Goal: Task Accomplishment & Management: Manage account settings

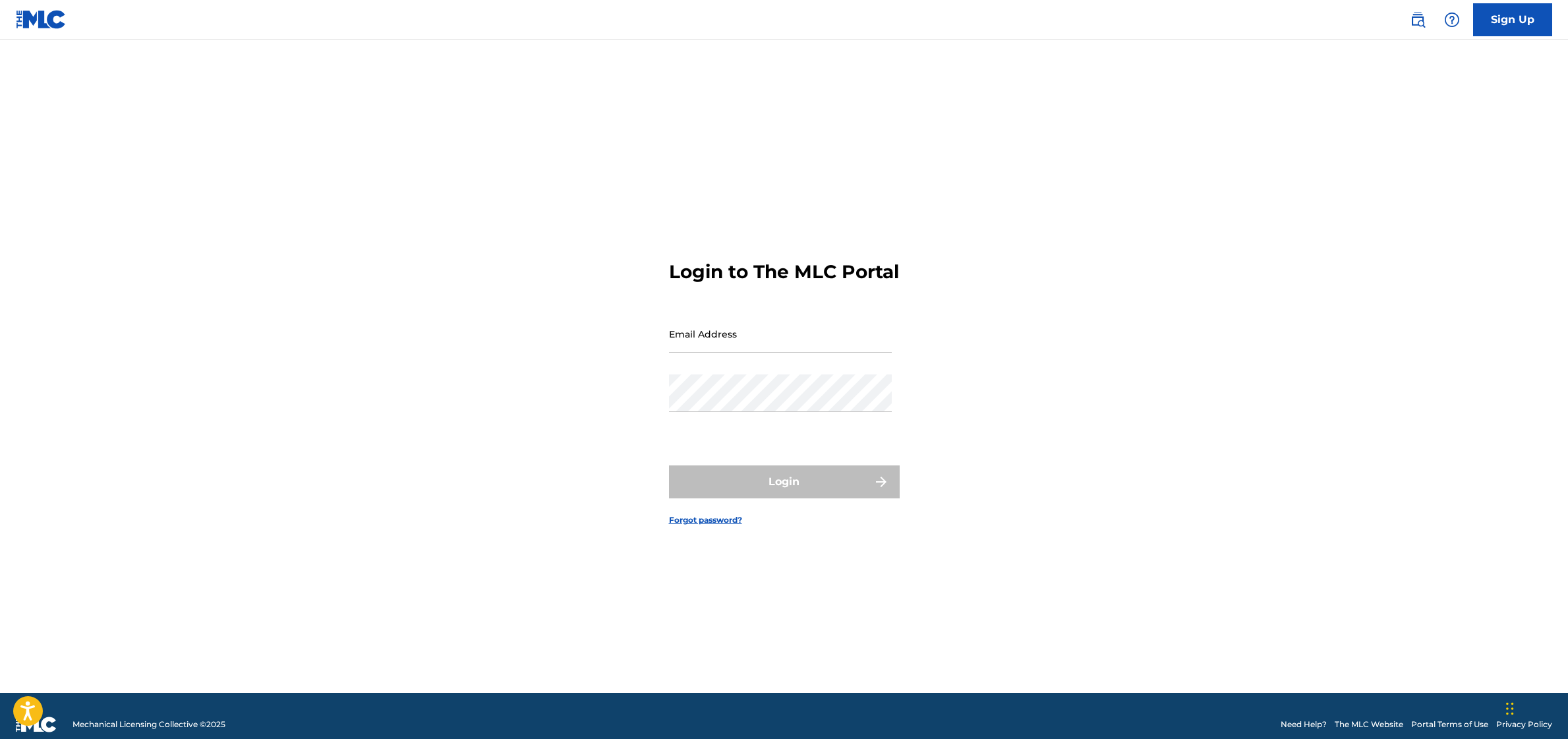
click at [764, 352] on input "Email Address" at bounding box center [780, 334] width 223 height 38
type input "[EMAIL_ADDRESS][DOMAIN_NAME]"
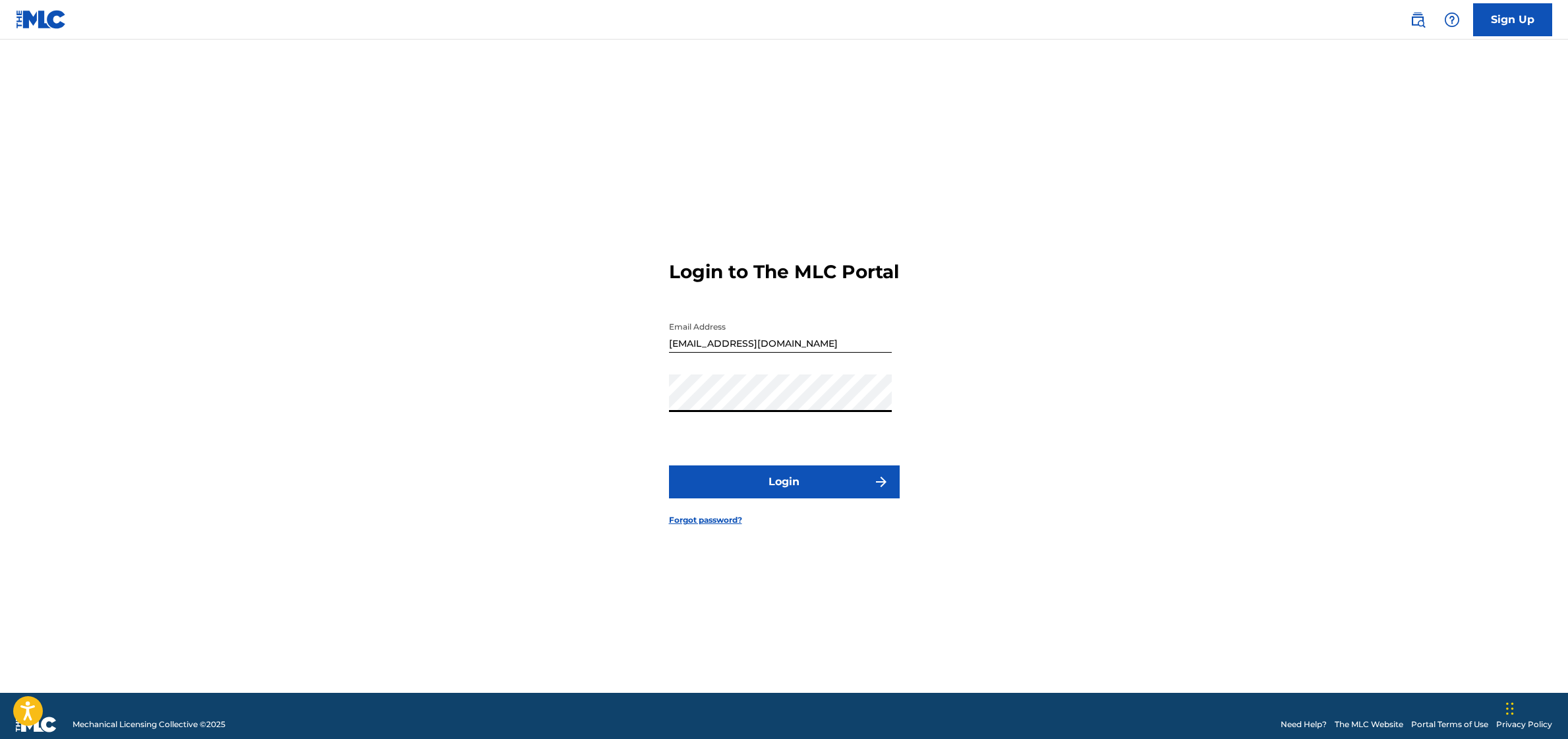
click at [669, 465] on button "Login" at bounding box center [784, 481] width 230 height 33
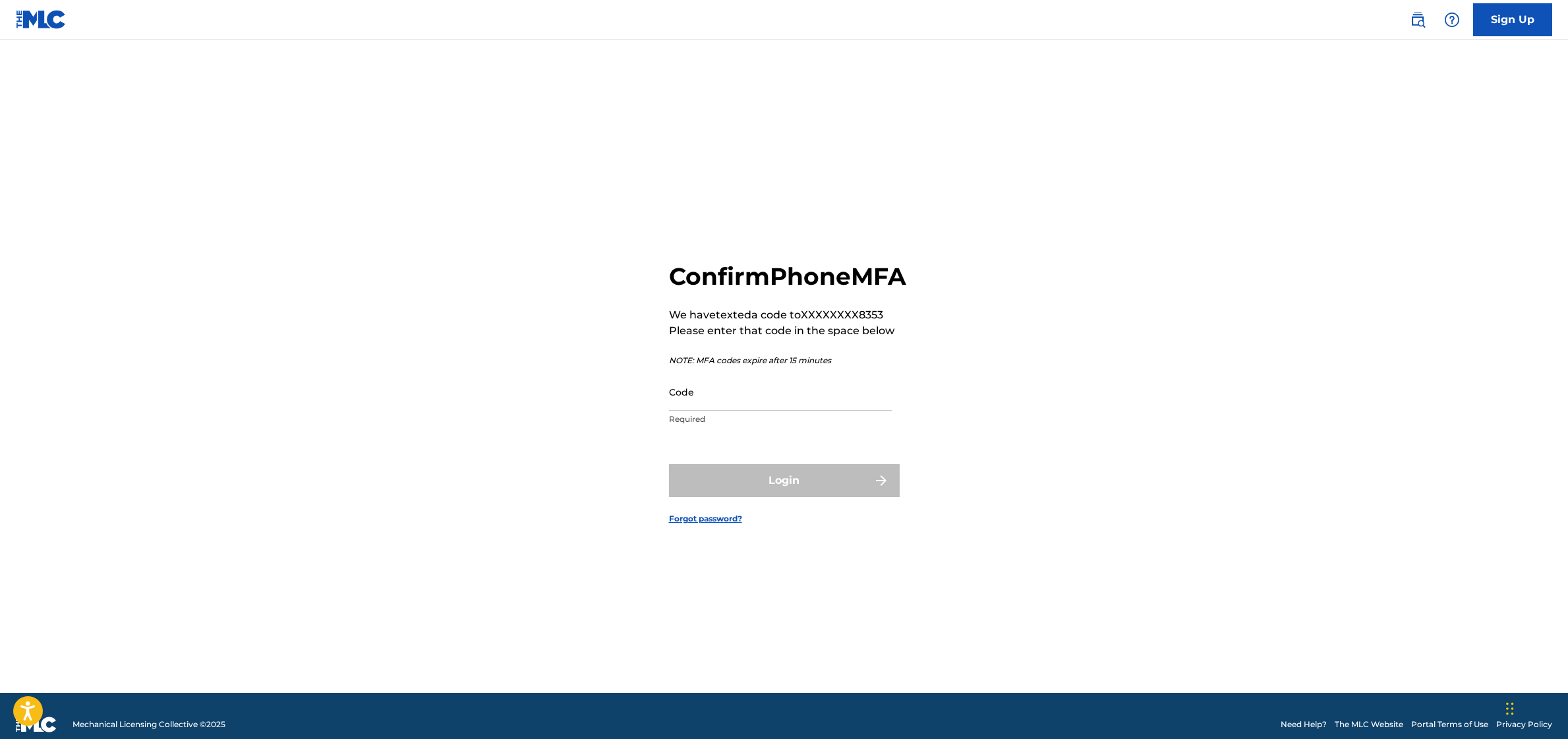
click at [764, 410] on input "Code" at bounding box center [780, 392] width 223 height 38
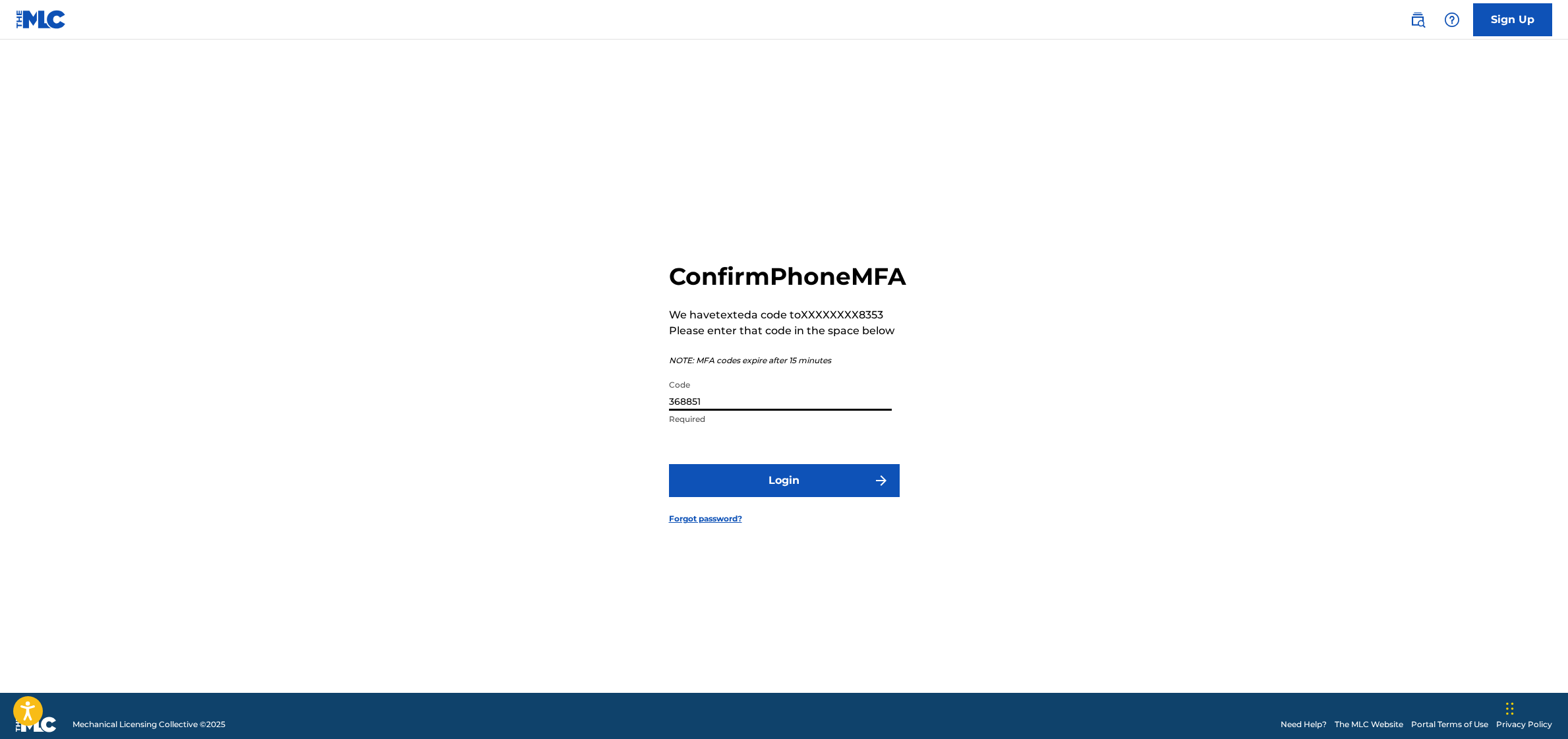
type input "368851"
click at [748, 487] on button "Login" at bounding box center [784, 480] width 230 height 33
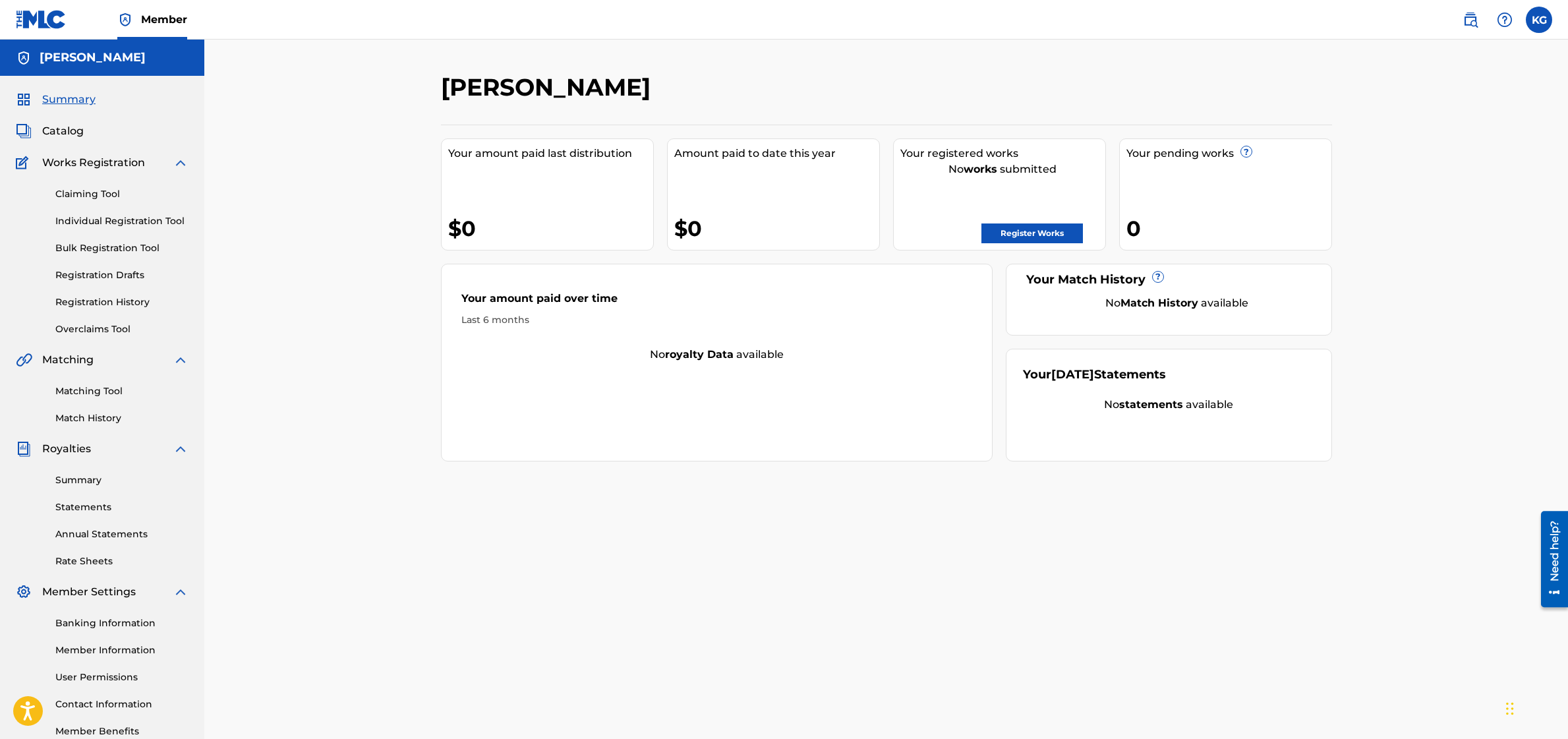
click at [67, 135] on span "Catalog" at bounding box center [63, 131] width 42 height 16
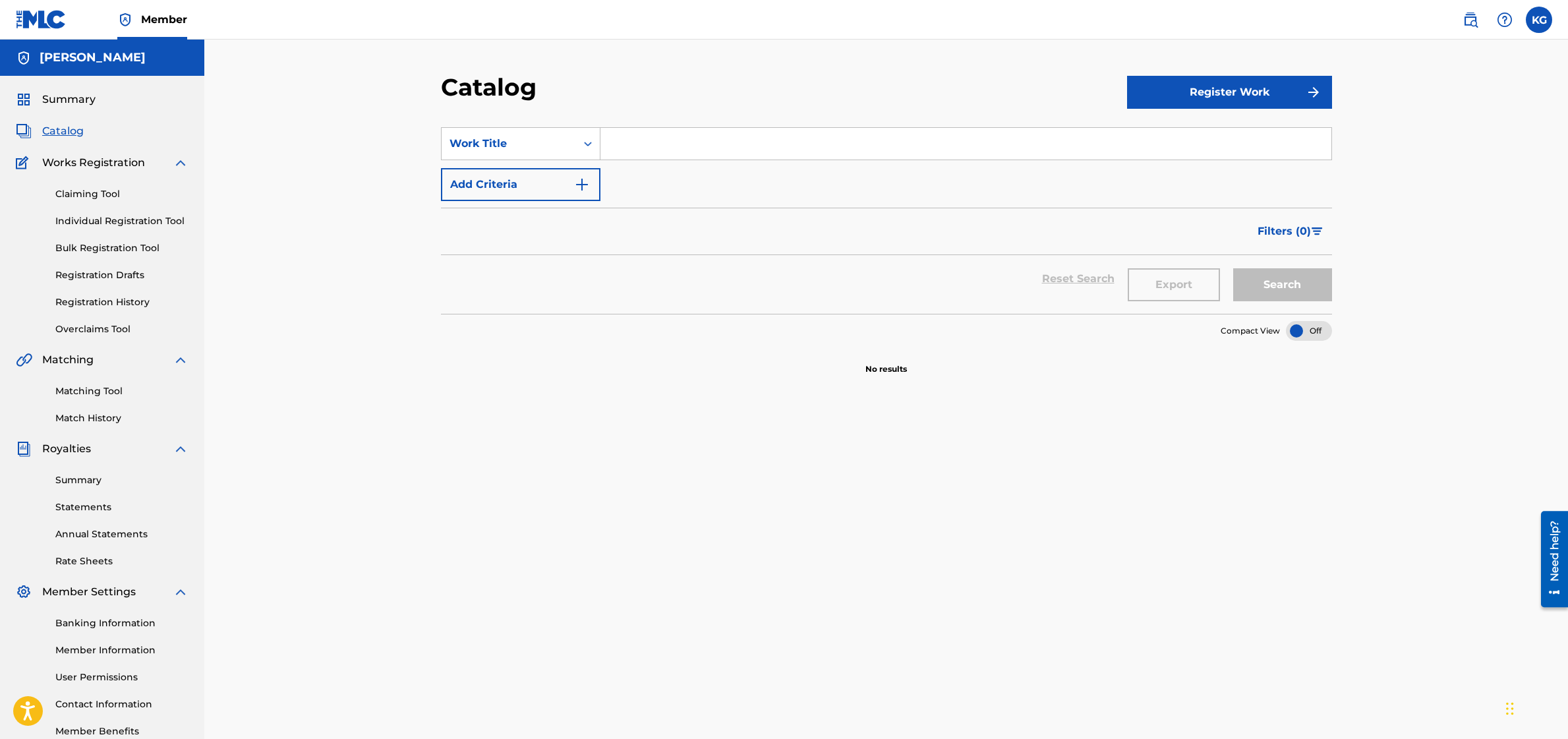
click at [74, 94] on span "Summary" at bounding box center [69, 99] width 53 height 16
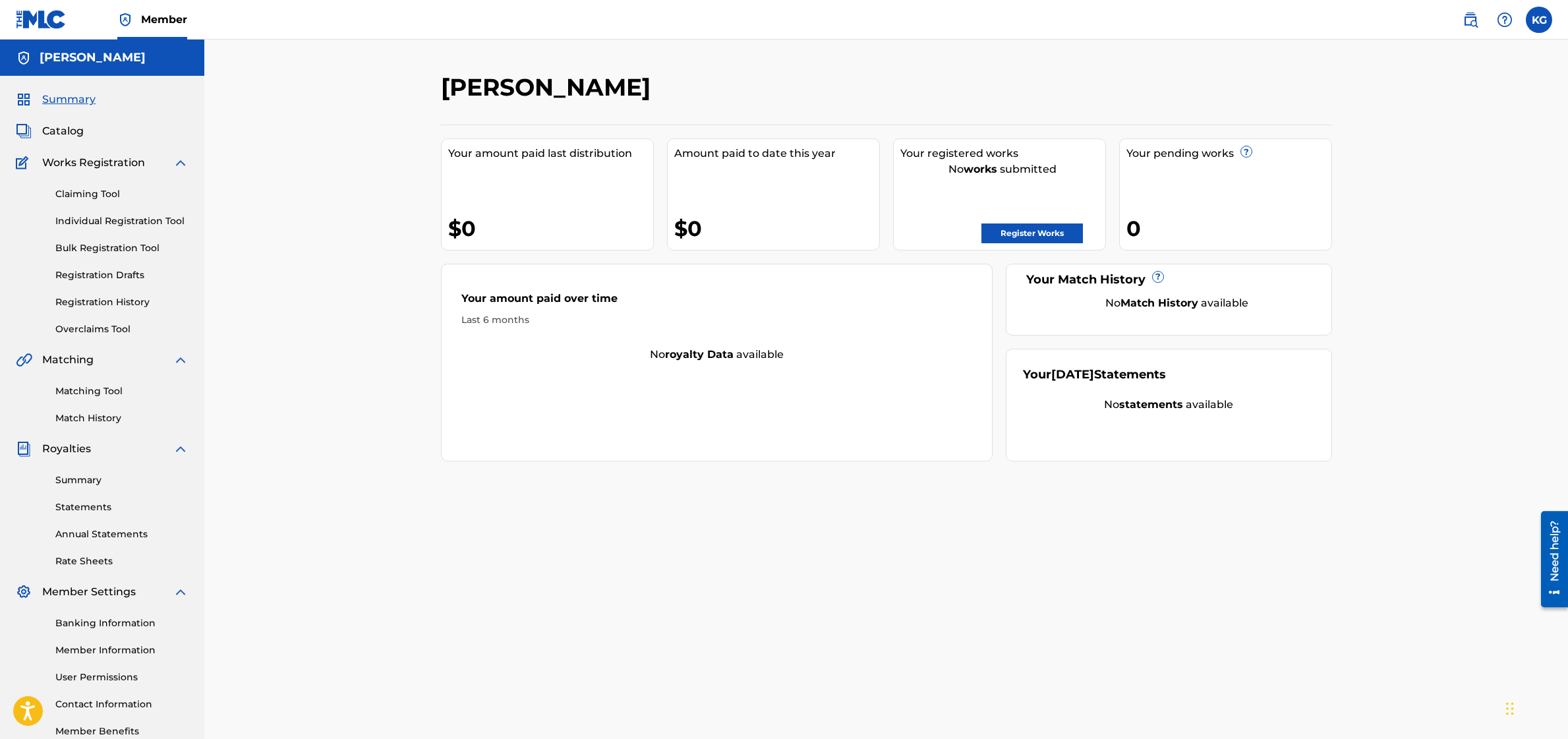
click at [74, 126] on span "Catalog" at bounding box center [63, 131] width 42 height 16
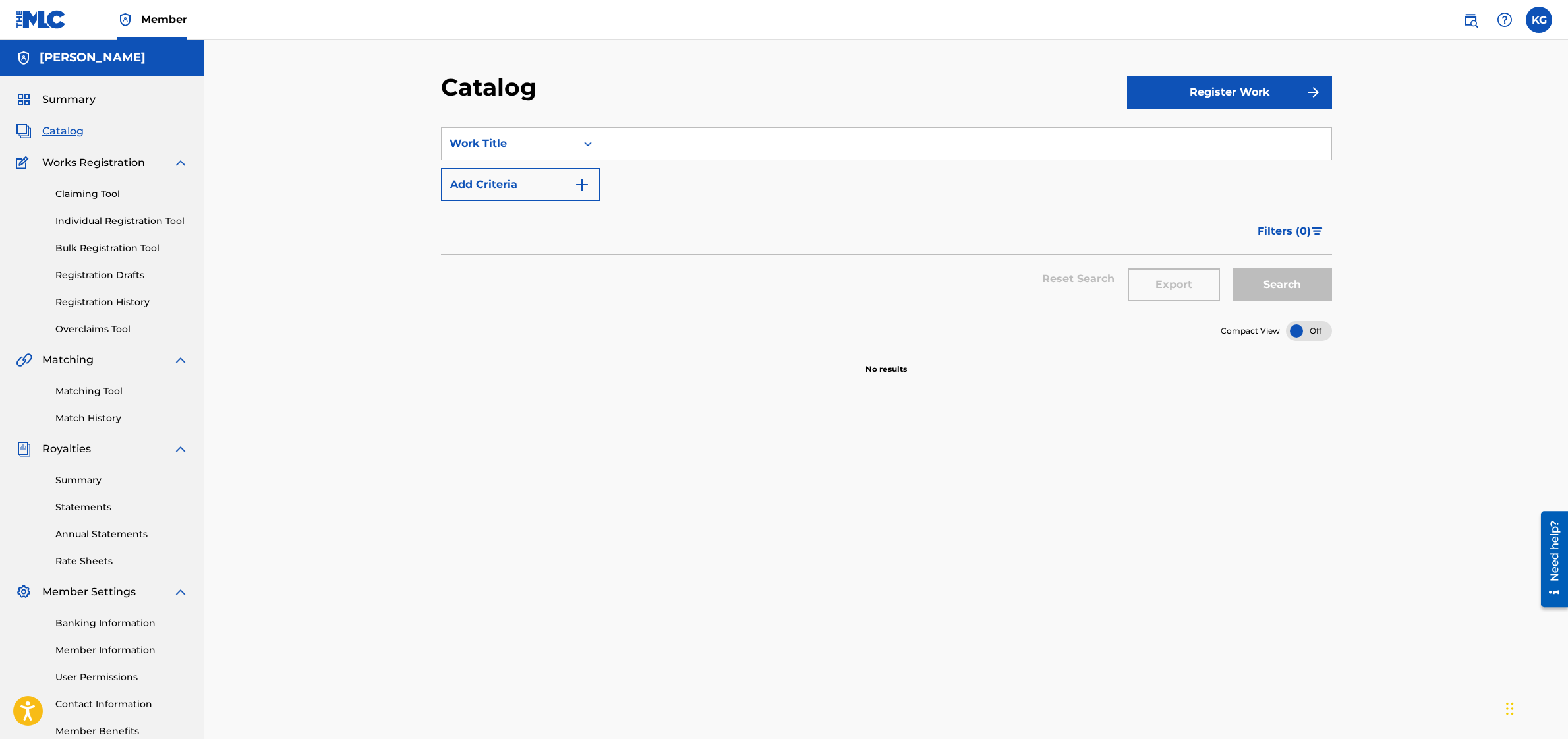
click at [134, 247] on link "Bulk Registration Tool" at bounding box center [121, 248] width 134 height 14
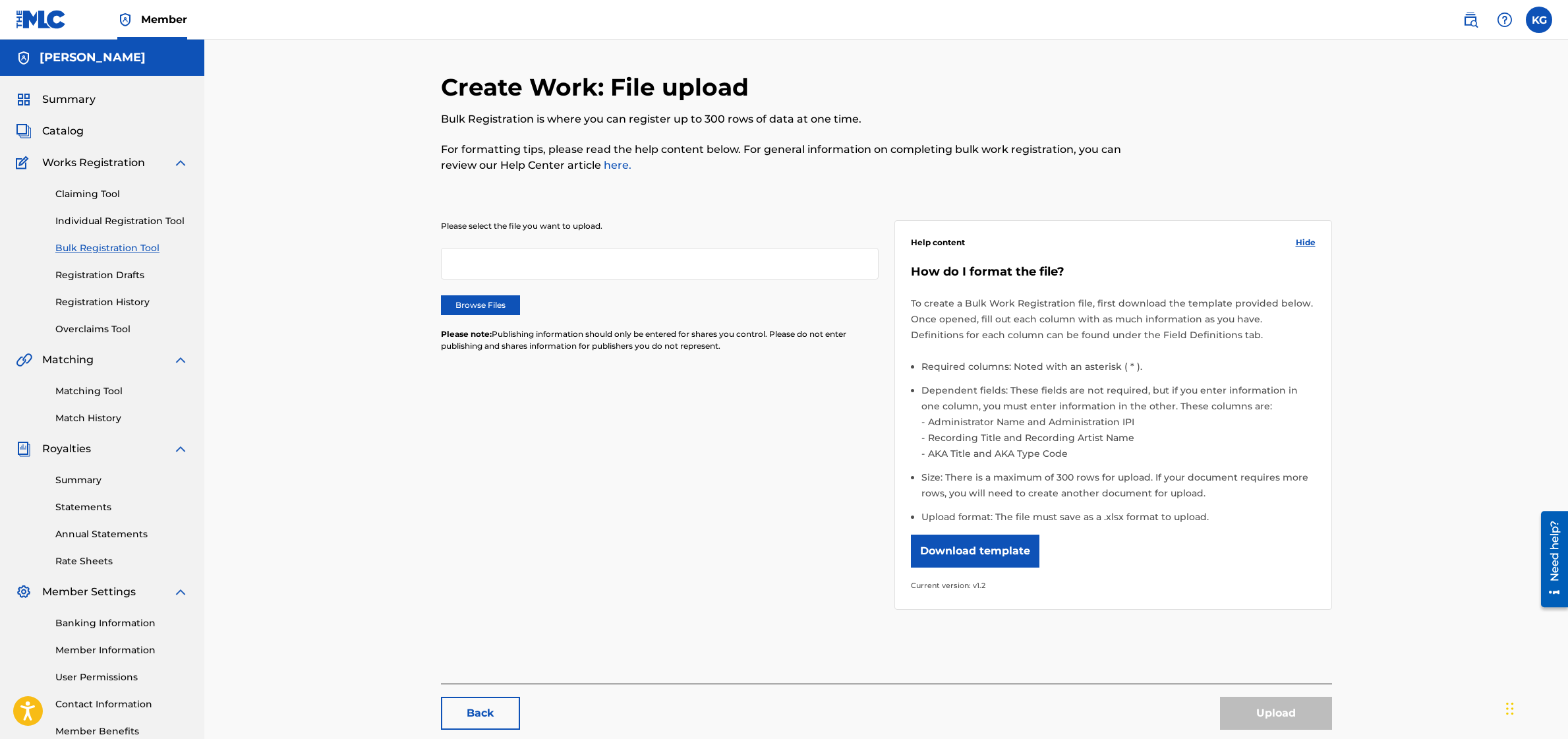
click at [963, 550] on button "Download template" at bounding box center [975, 550] width 129 height 33
click at [619, 169] on link "here." at bounding box center [616, 165] width 30 height 12
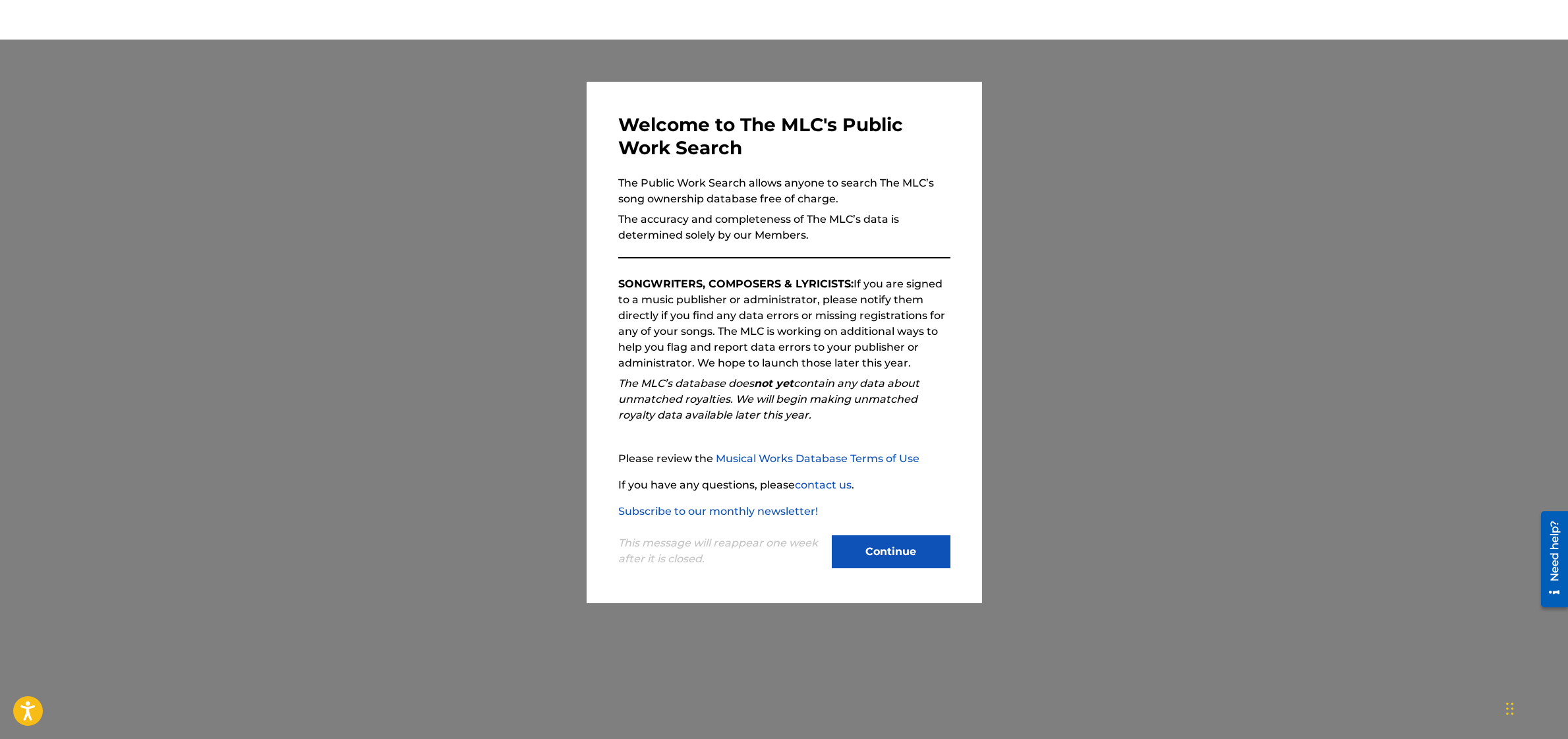
click at [900, 545] on button "Continue" at bounding box center [891, 551] width 118 height 33
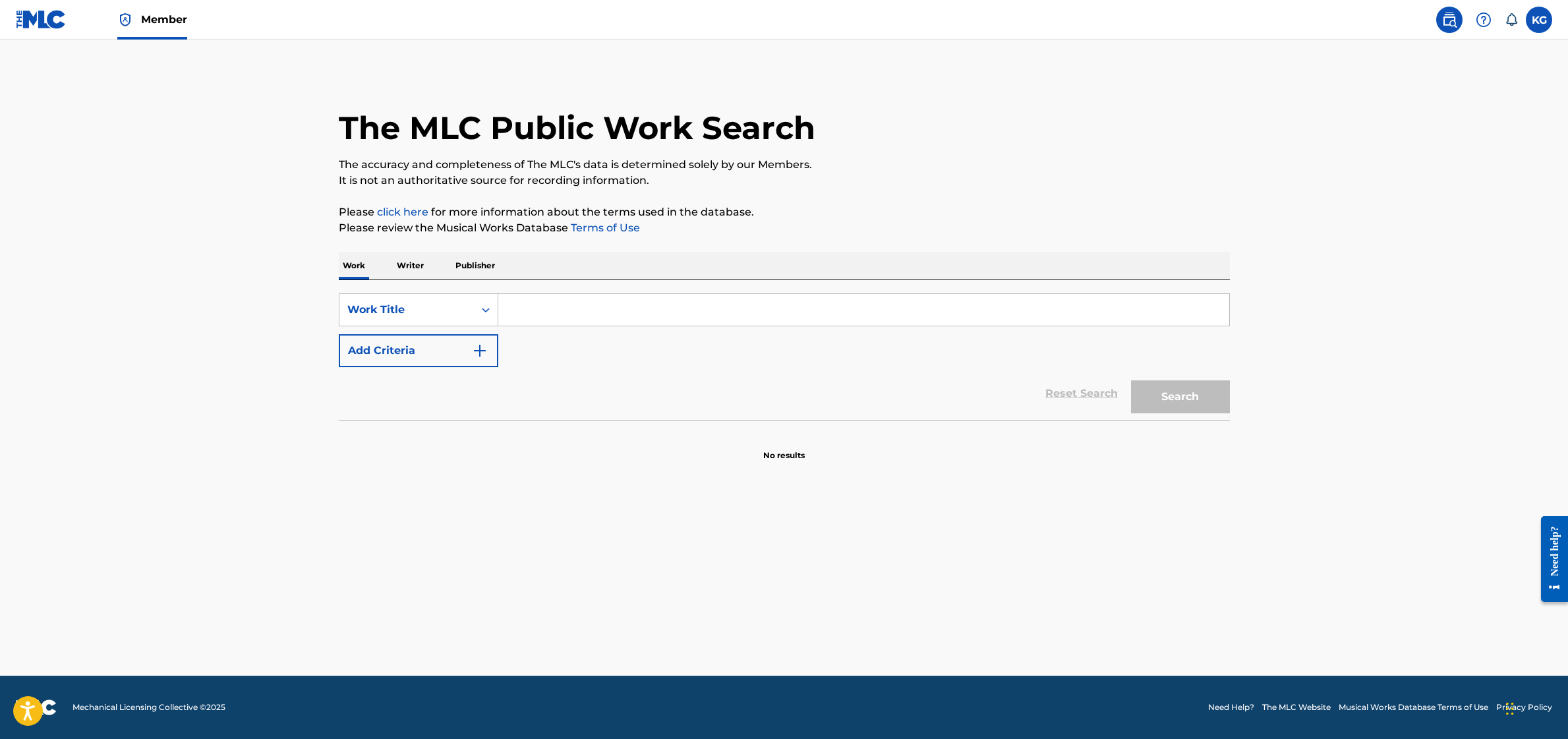
click at [684, 312] on input "Search Form" at bounding box center [863, 309] width 730 height 31
click at [419, 264] on p "Writer" at bounding box center [410, 265] width 35 height 27
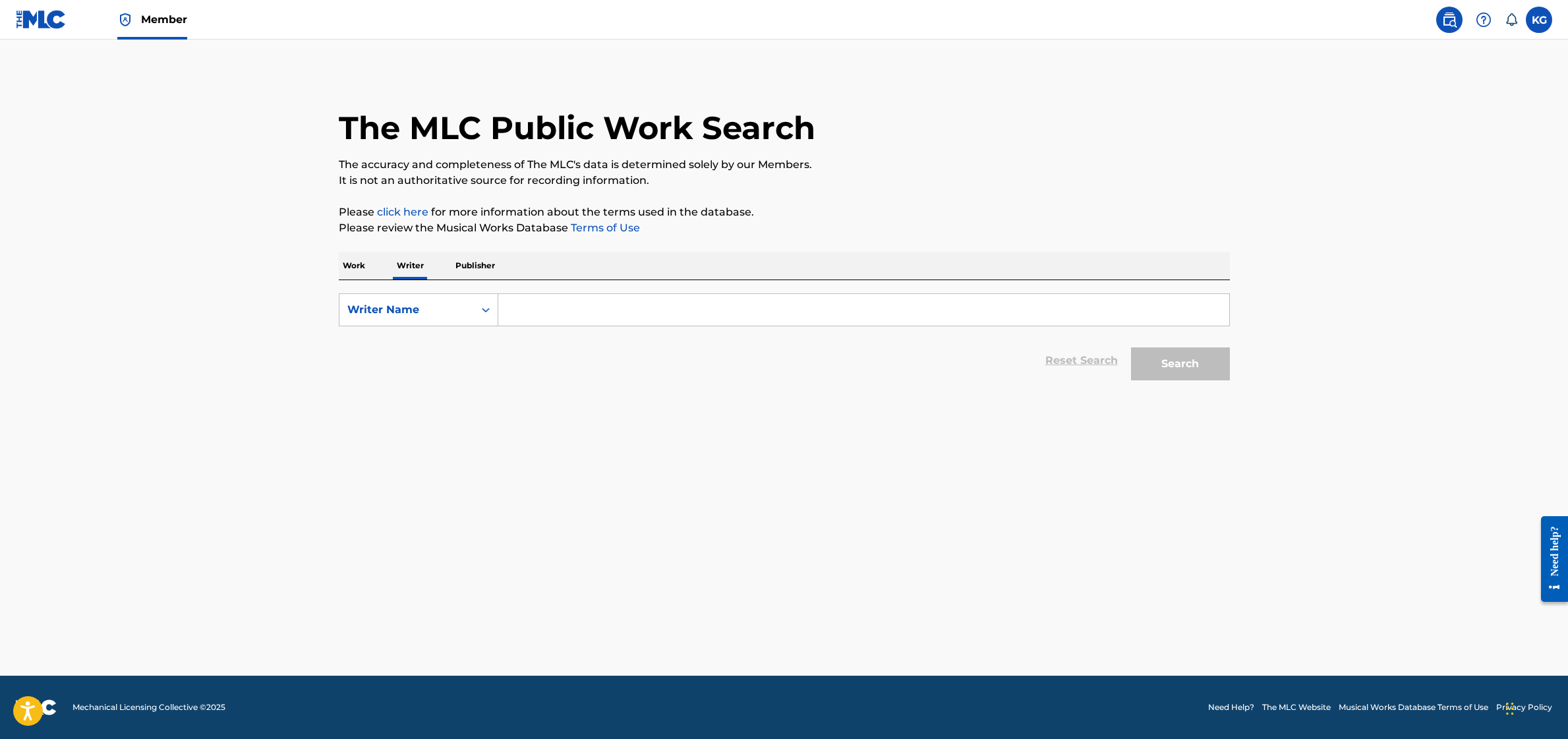
click at [592, 315] on input "Search Form" at bounding box center [863, 309] width 730 height 31
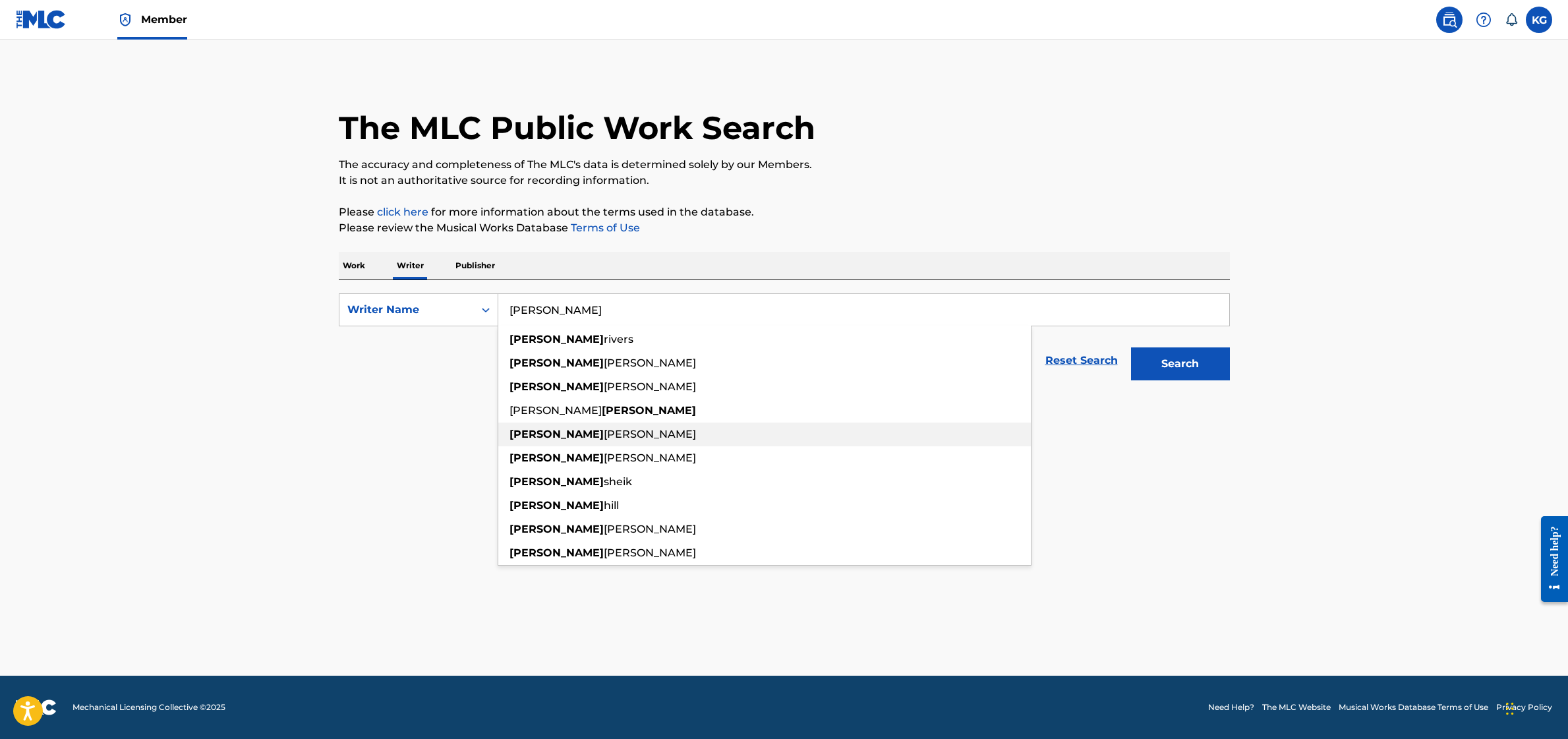
click at [587, 425] on div "[PERSON_NAME] annee [PERSON_NAME]" at bounding box center [765, 434] width 532 height 24
type input "[PERSON_NAME] annee [PERSON_NAME]"
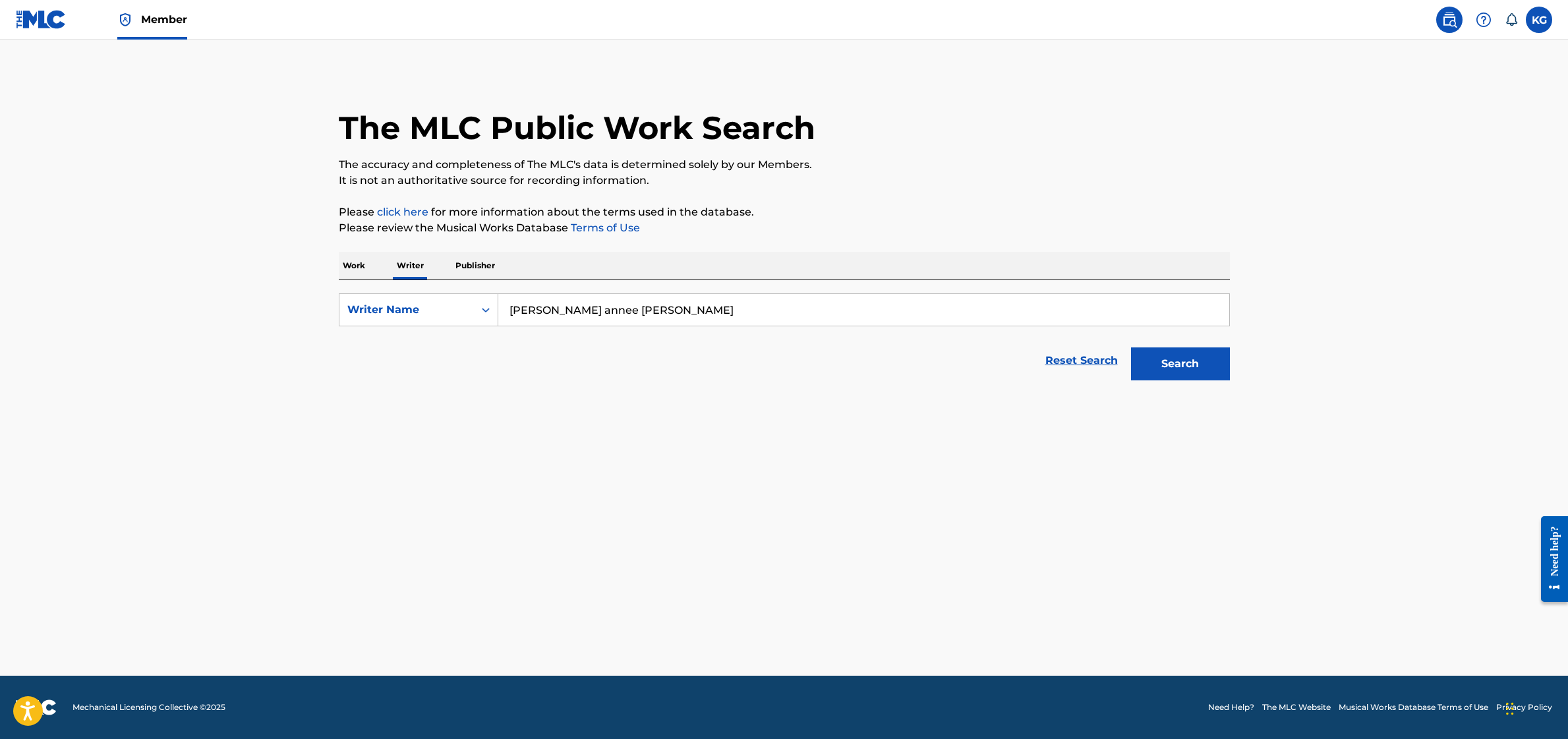
click at [1150, 377] on button "Search" at bounding box center [1181, 364] width 99 height 33
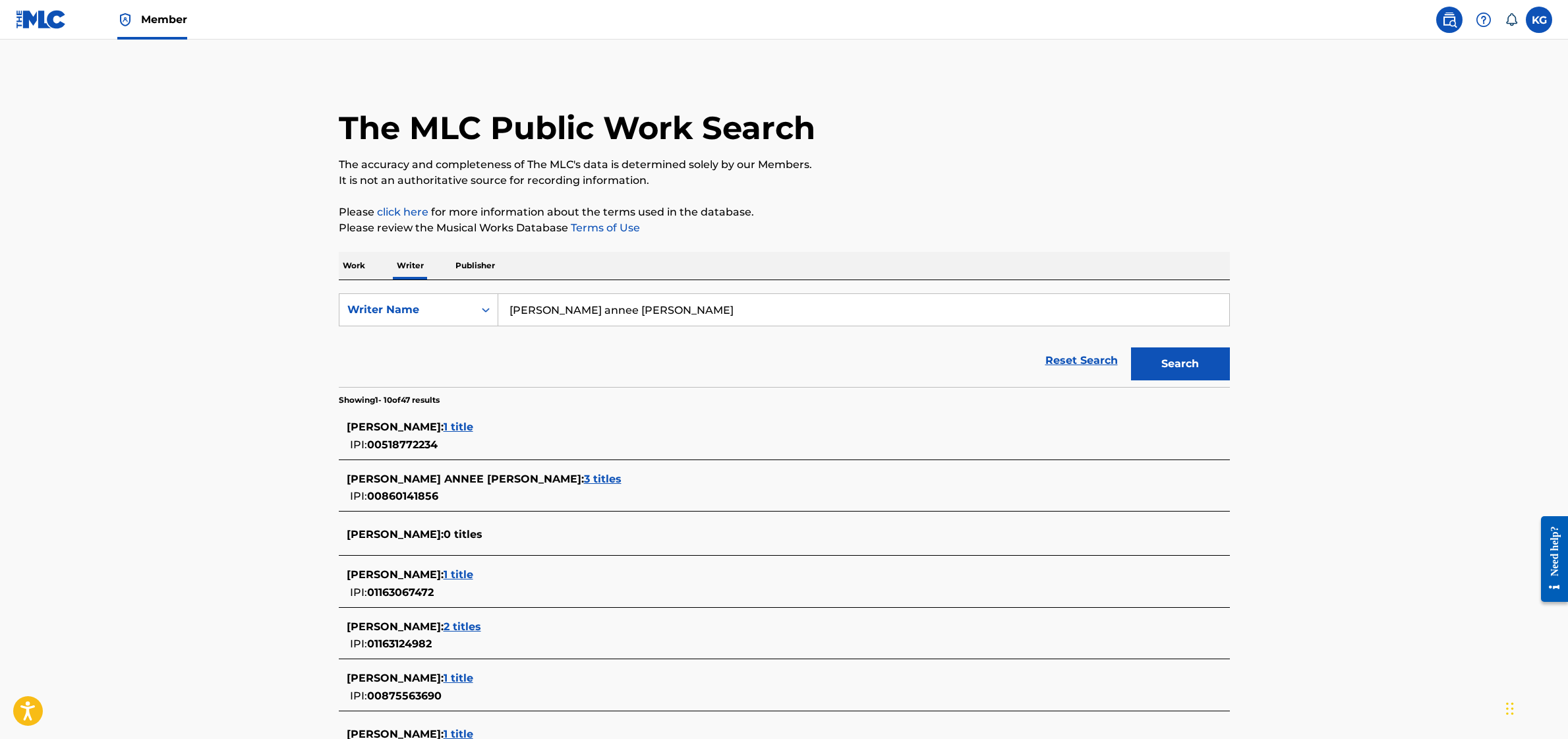
click at [584, 473] on span "3 titles" at bounding box center [603, 478] width 38 height 12
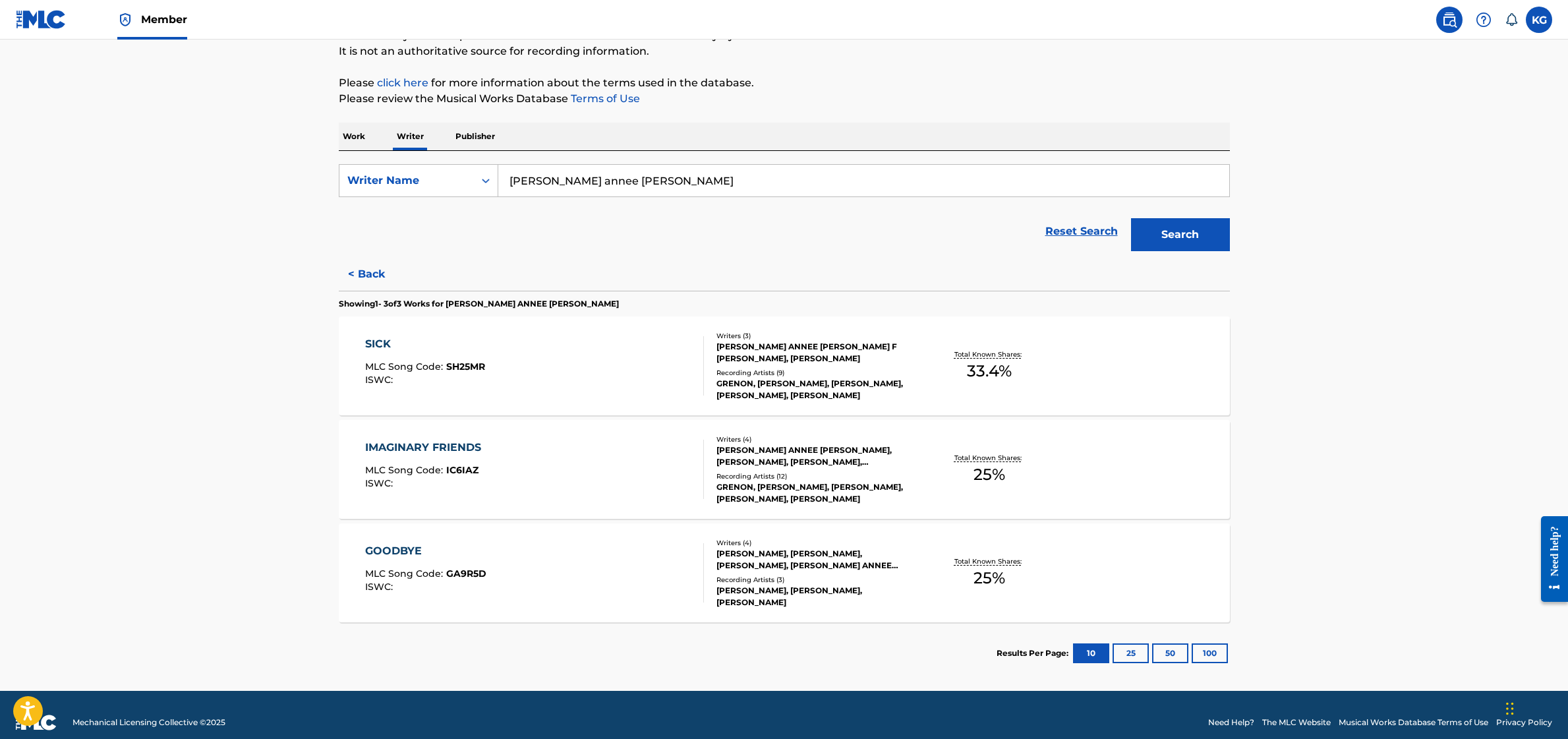
scroll to position [132, 0]
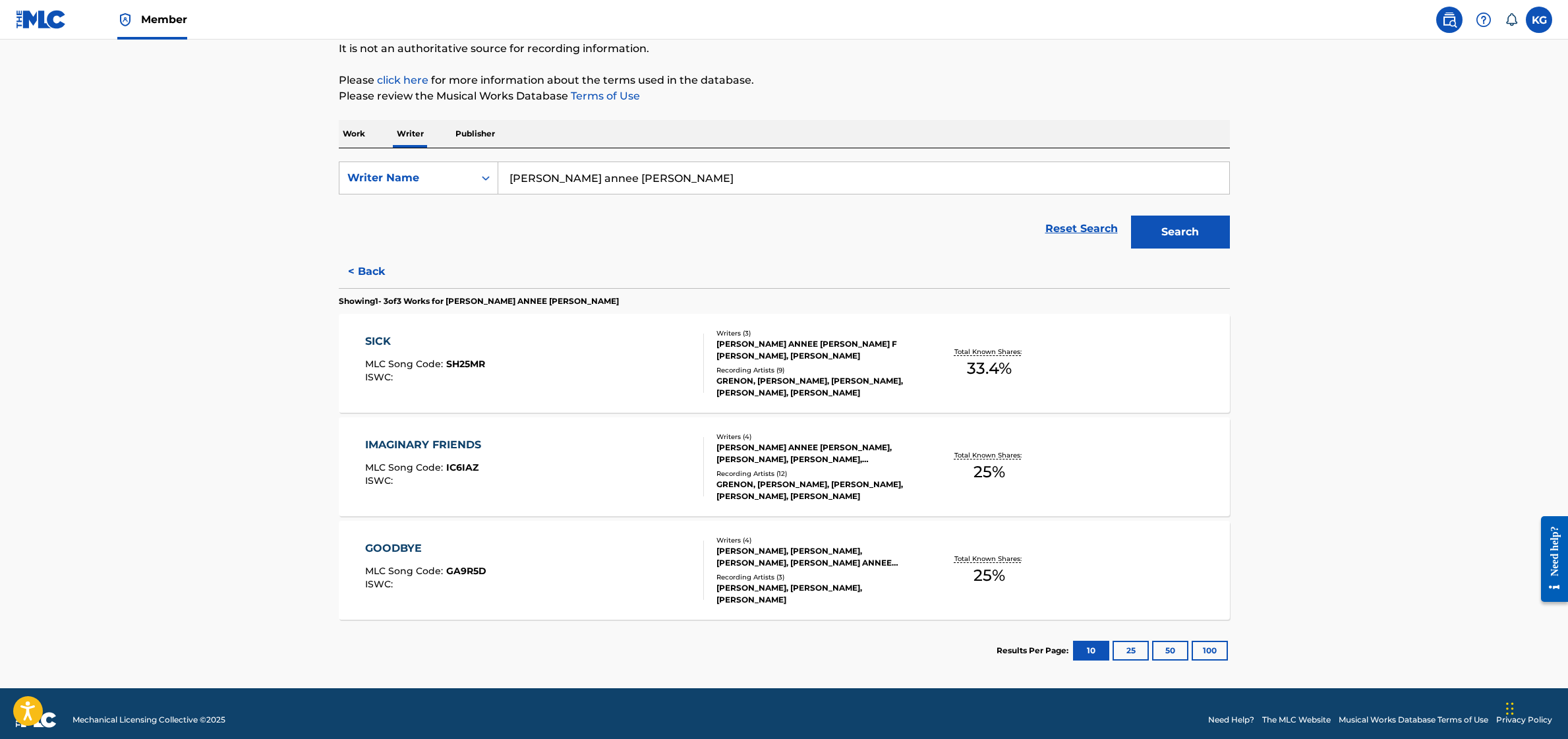
click at [368, 134] on p "Work" at bounding box center [354, 134] width 30 height 27
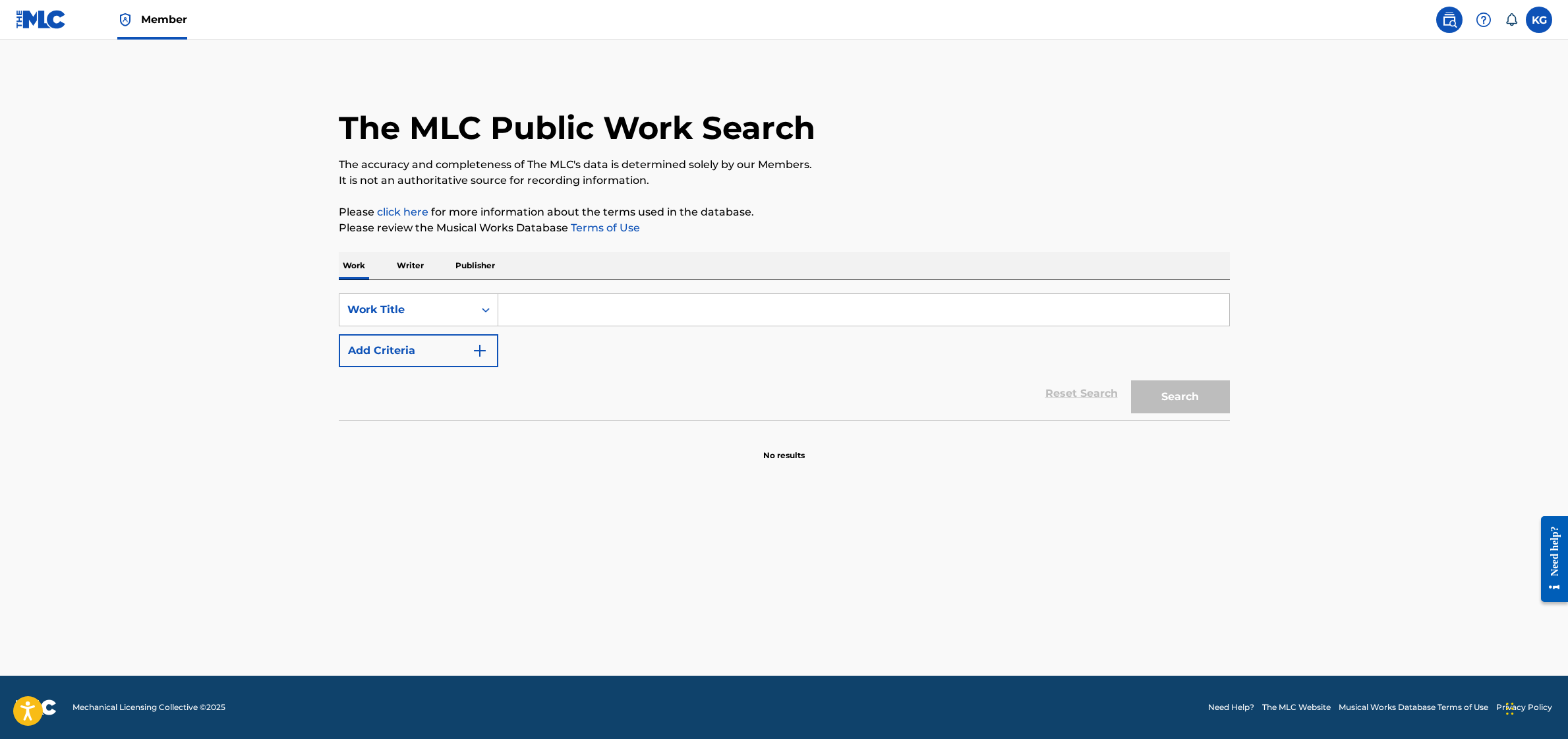
click at [641, 310] on input "Search Form" at bounding box center [863, 309] width 730 height 31
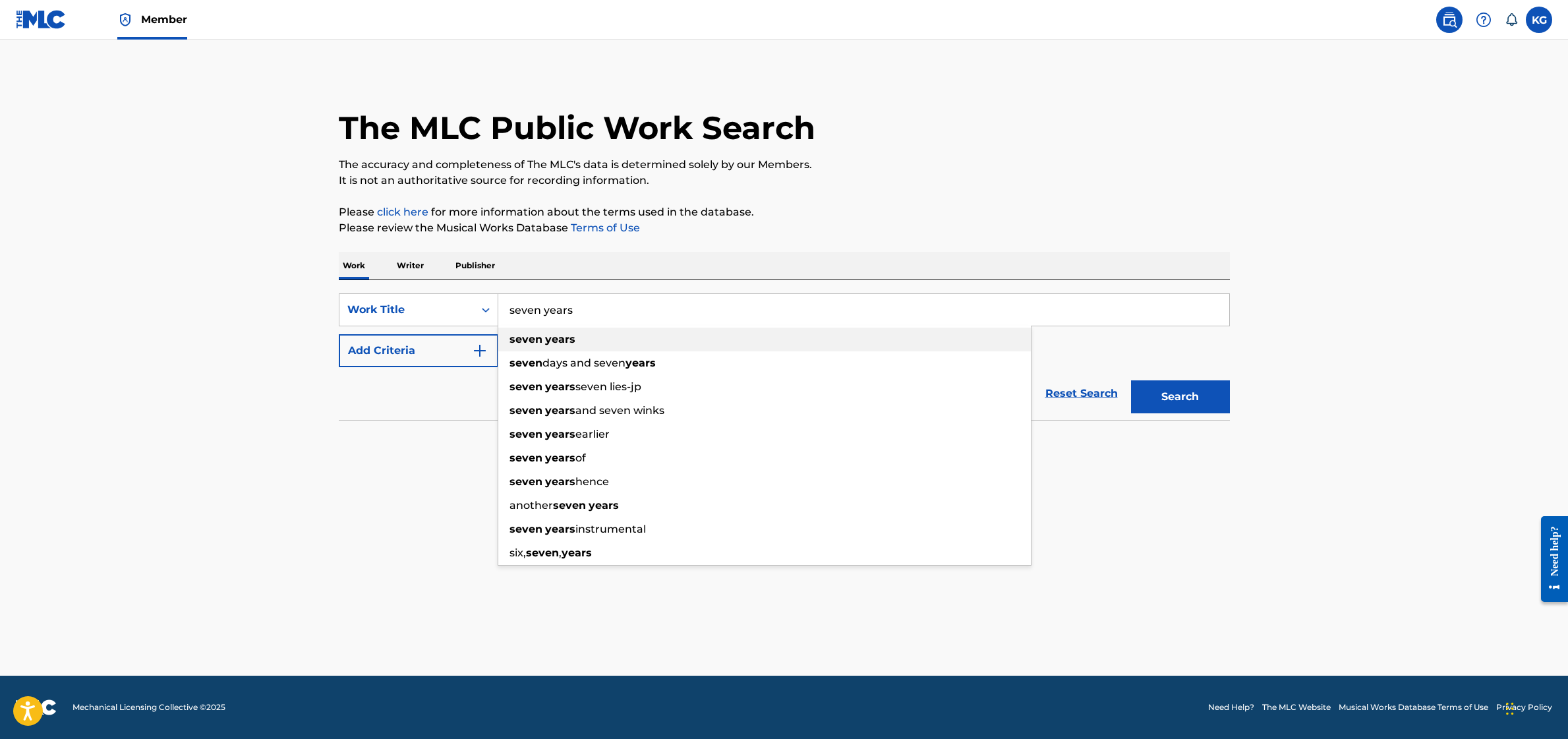
type input "seven years"
click at [550, 334] on strong "years" at bounding box center [560, 338] width 30 height 12
click at [417, 269] on p "Writer" at bounding box center [410, 265] width 35 height 27
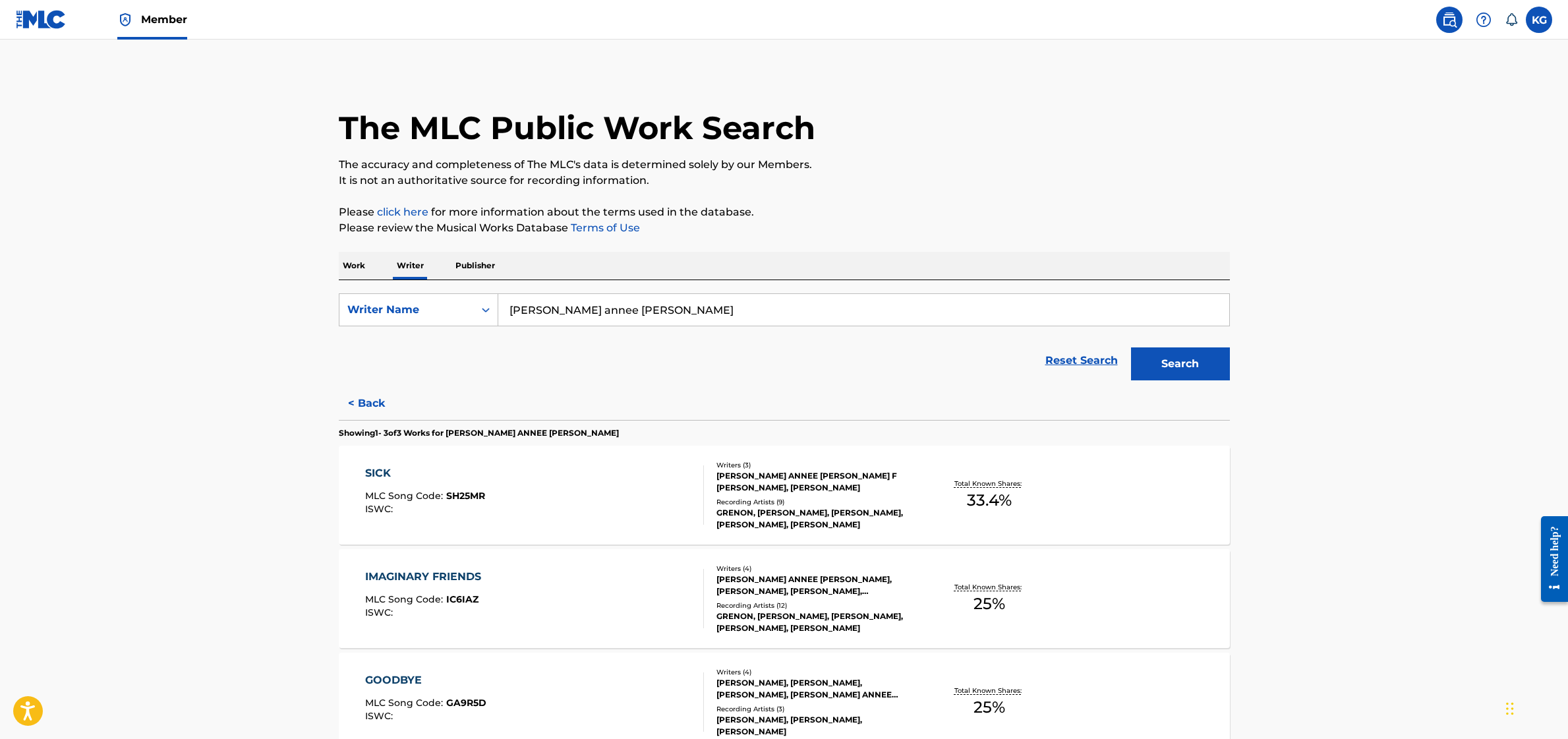
click at [581, 313] on input "[PERSON_NAME] annee [PERSON_NAME]" at bounding box center [863, 309] width 730 height 31
click at [577, 312] on input "[PERSON_NAME] annee [PERSON_NAME]" at bounding box center [863, 309] width 730 height 31
type input "[PERSON_NAME]"
click at [1131, 348] on button "Search" at bounding box center [1181, 364] width 99 height 33
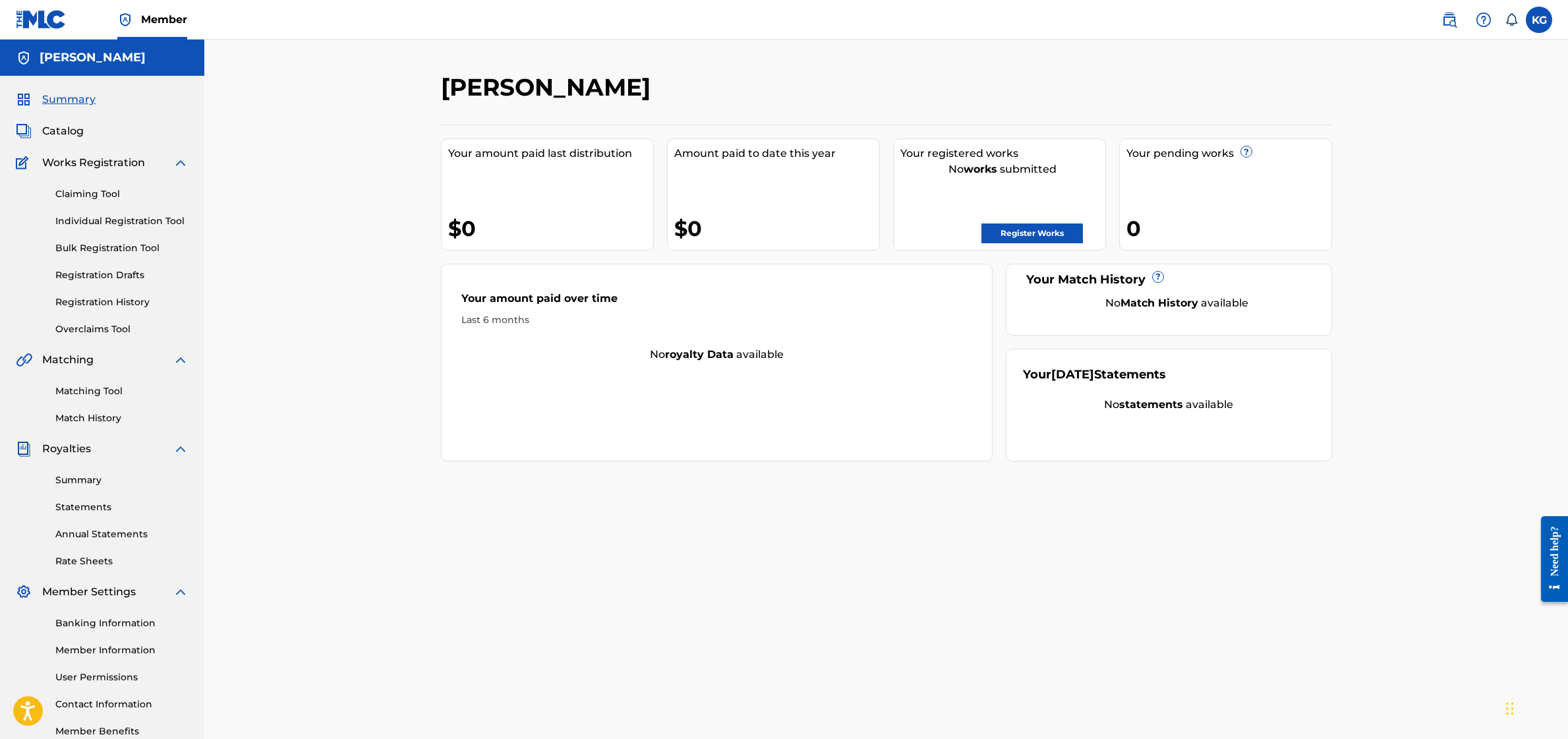
click at [103, 246] on link "Bulk Registration Tool" at bounding box center [121, 248] width 134 height 14
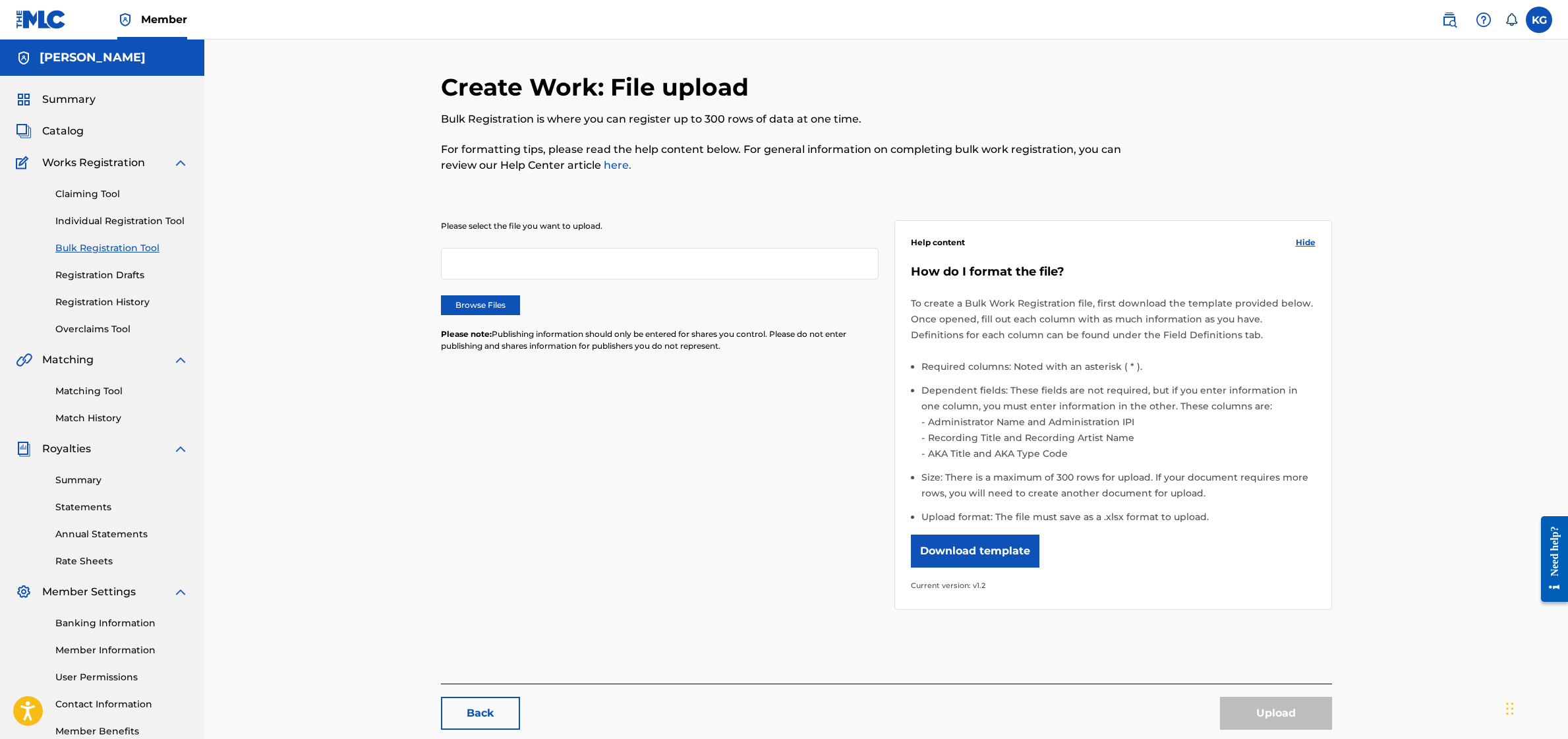
click at [104, 273] on link "Registration Drafts" at bounding box center [121, 275] width 134 height 14
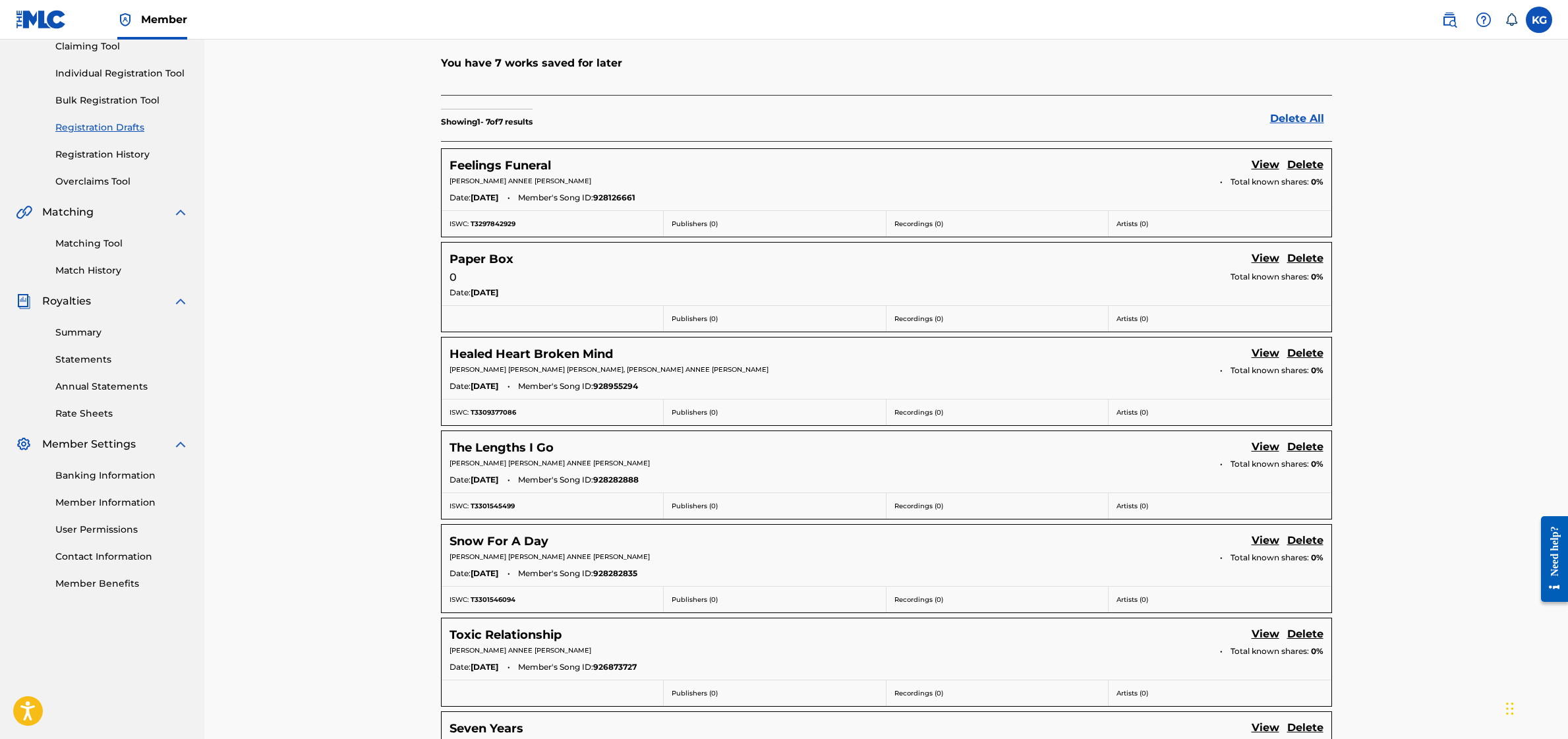
scroll to position [134, 0]
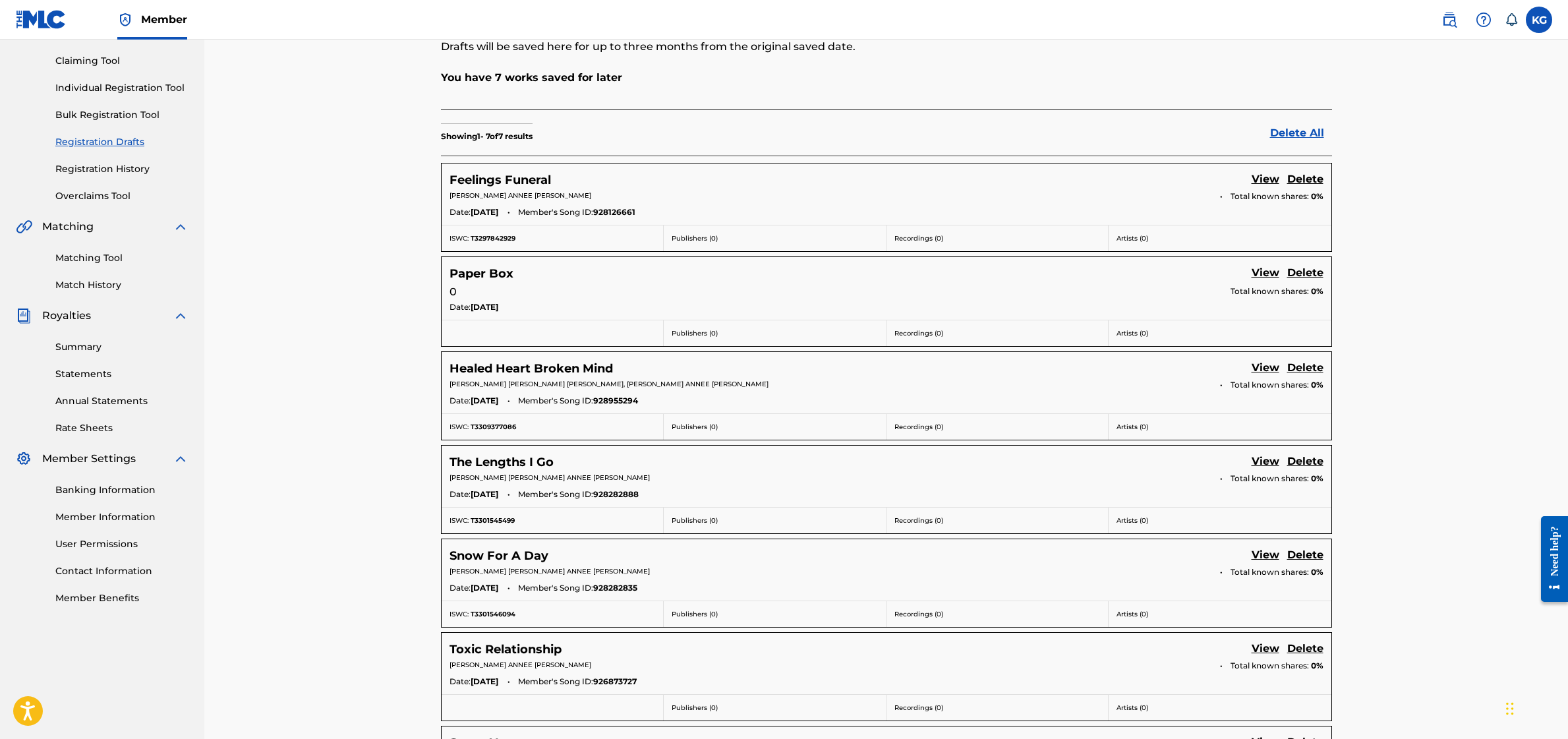
click at [90, 170] on link "Registration History" at bounding box center [121, 169] width 134 height 14
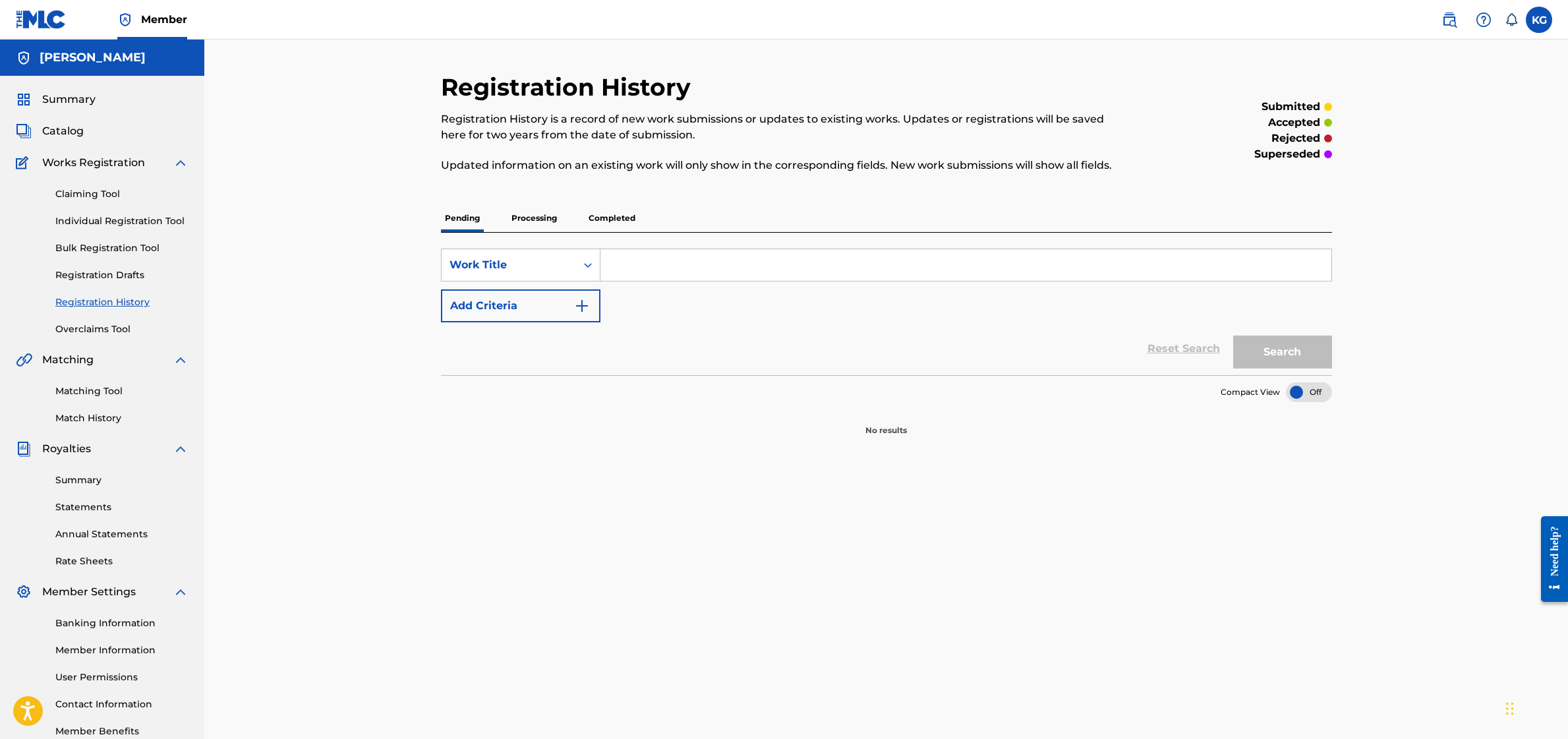
click at [511, 218] on p "Processing" at bounding box center [534, 218] width 53 height 27
drag, startPoint x: 616, startPoint y: 215, endPoint x: 605, endPoint y: 216, distance: 11.0
click at [616, 215] on p "Completed" at bounding box center [612, 218] width 55 height 27
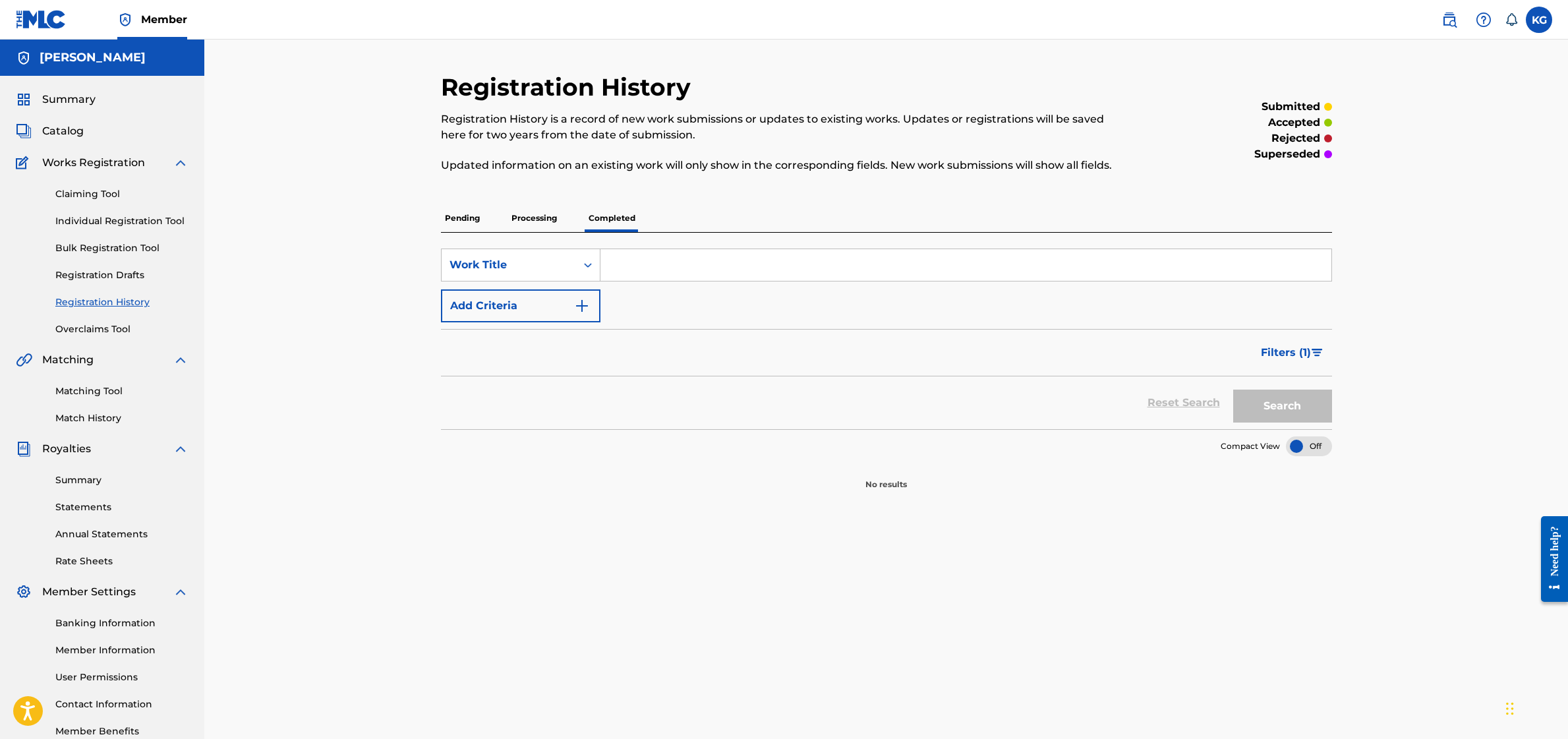
click at [465, 221] on p "Pending" at bounding box center [461, 218] width 43 height 27
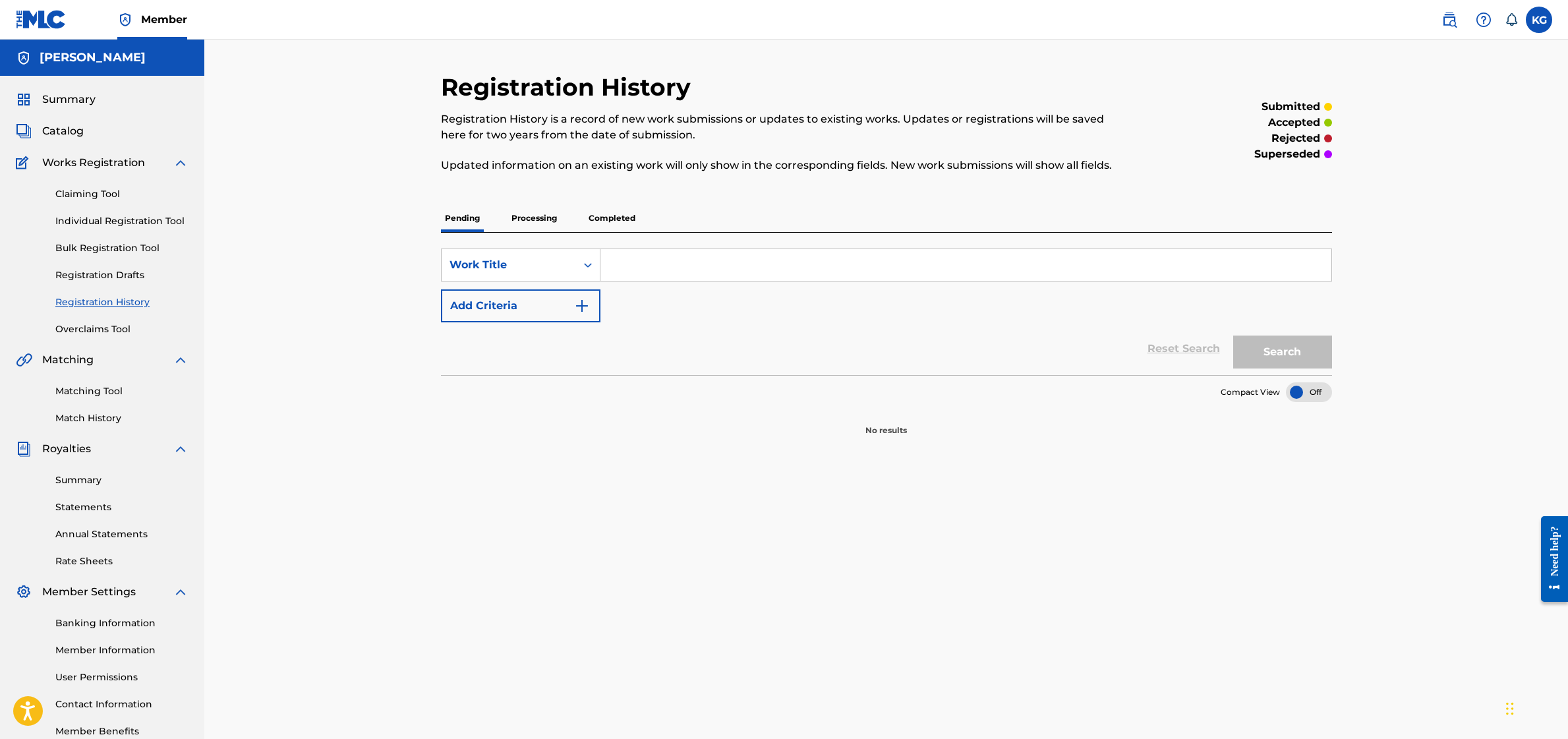
click at [102, 272] on link "Registration Drafts" at bounding box center [121, 275] width 134 height 14
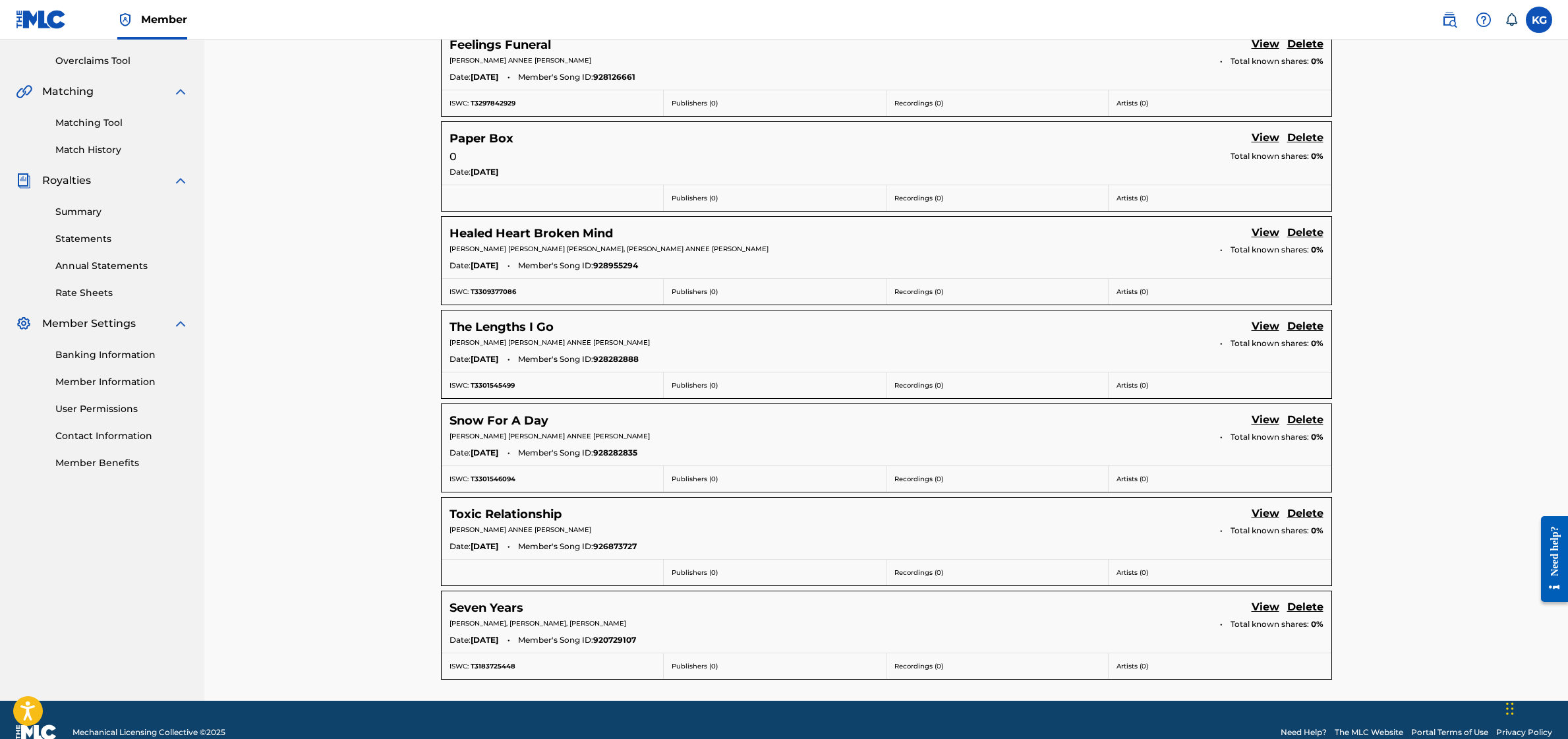
scroll to position [294, 0]
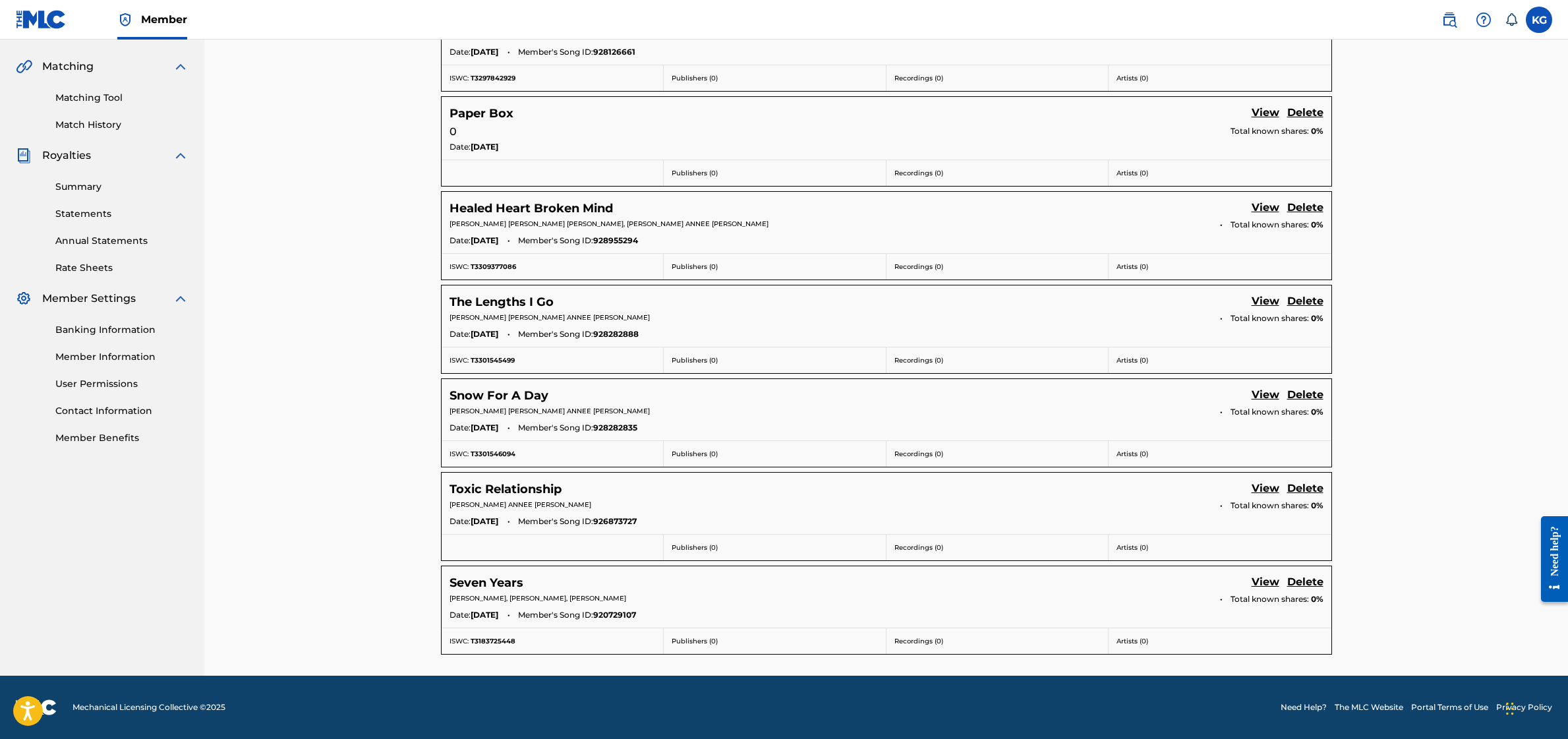
click at [1262, 580] on link "View" at bounding box center [1265, 583] width 27 height 18
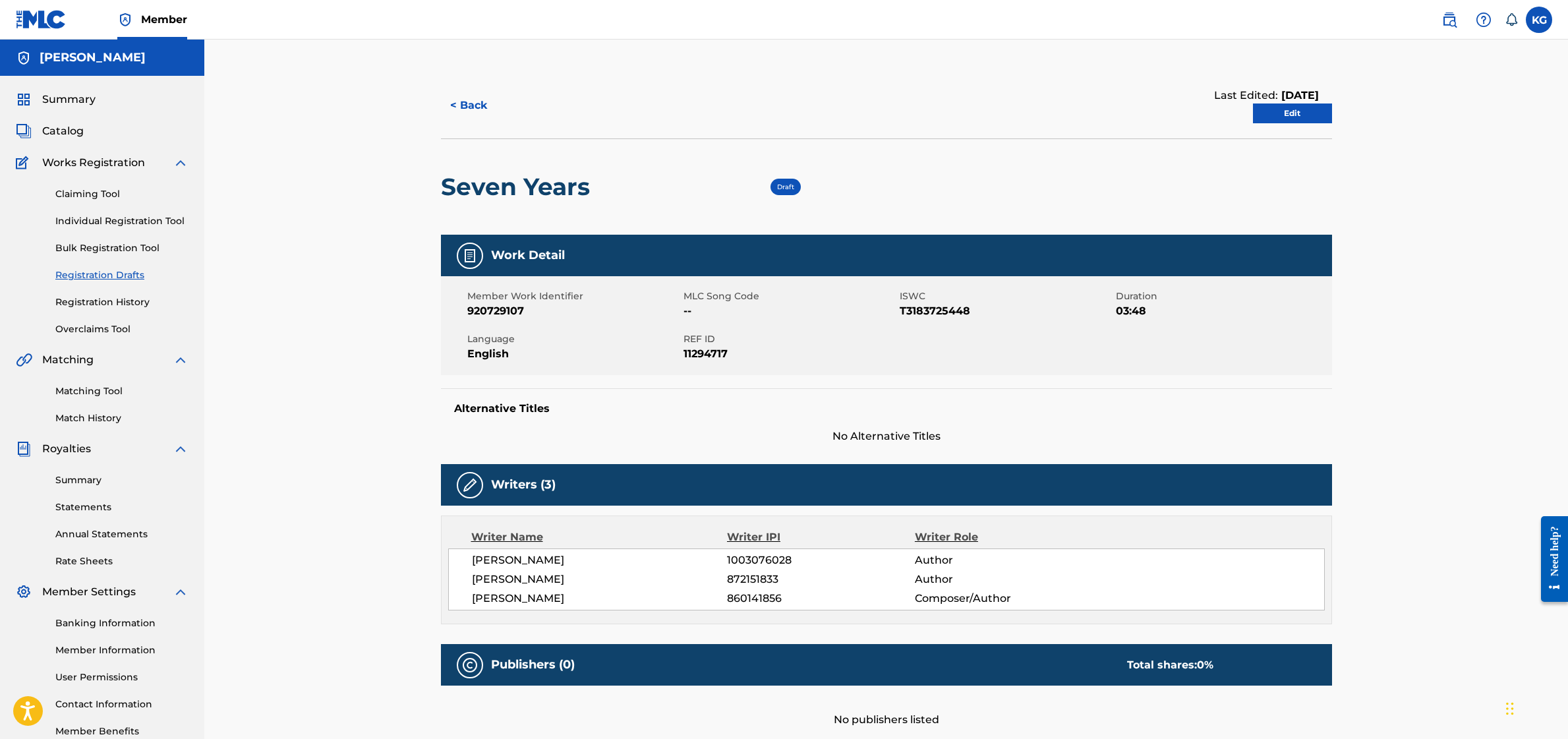
click at [88, 61] on h5 "KACIE GRENON" at bounding box center [93, 58] width 106 height 15
click at [97, 653] on link "Member Information" at bounding box center [121, 650] width 134 height 14
